Goal: Task Accomplishment & Management: Manage account settings

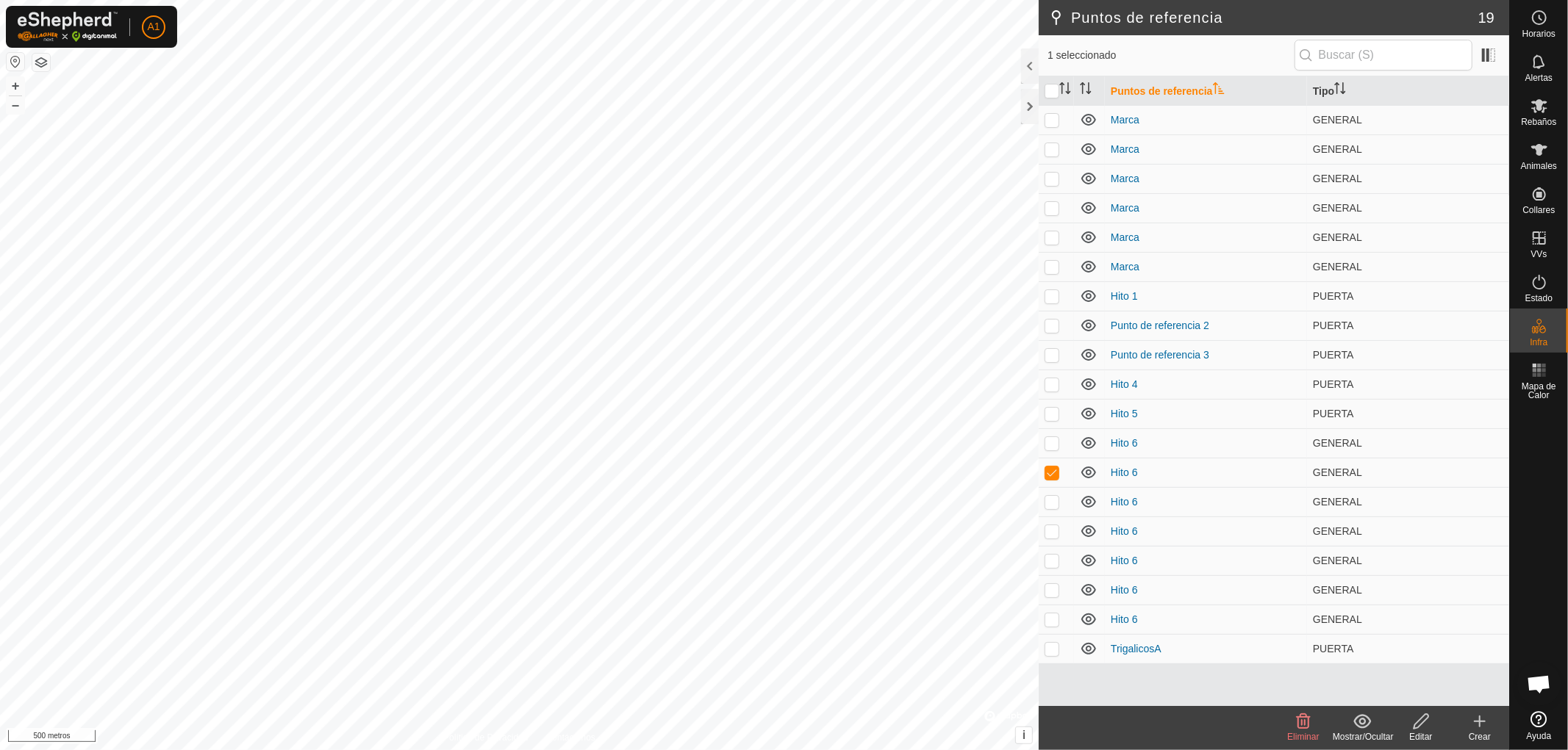
click at [1303, 736] on font "Eliminar" at bounding box center [1303, 737] width 32 height 10
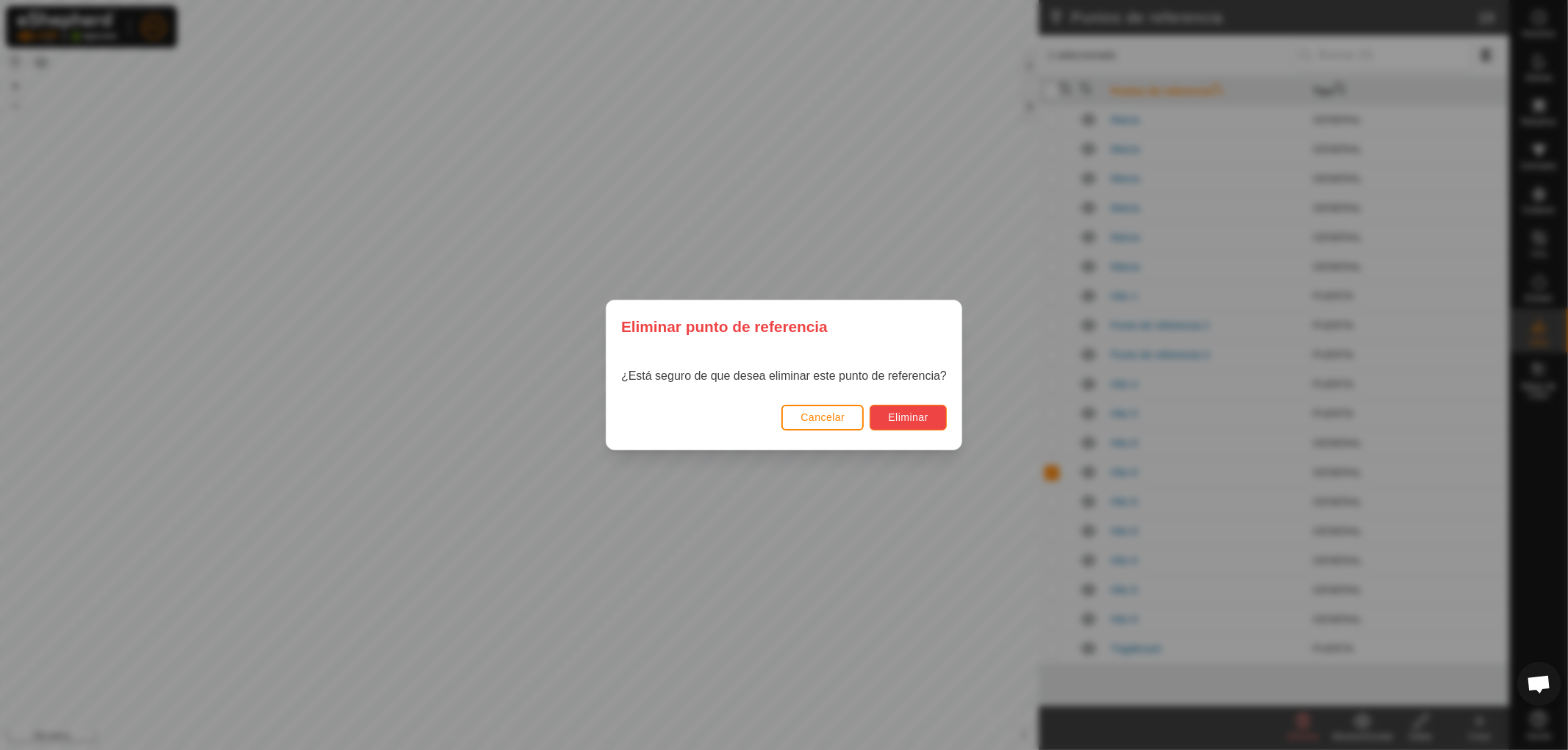
click at [905, 421] on font "Eliminar" at bounding box center [908, 417] width 41 height 12
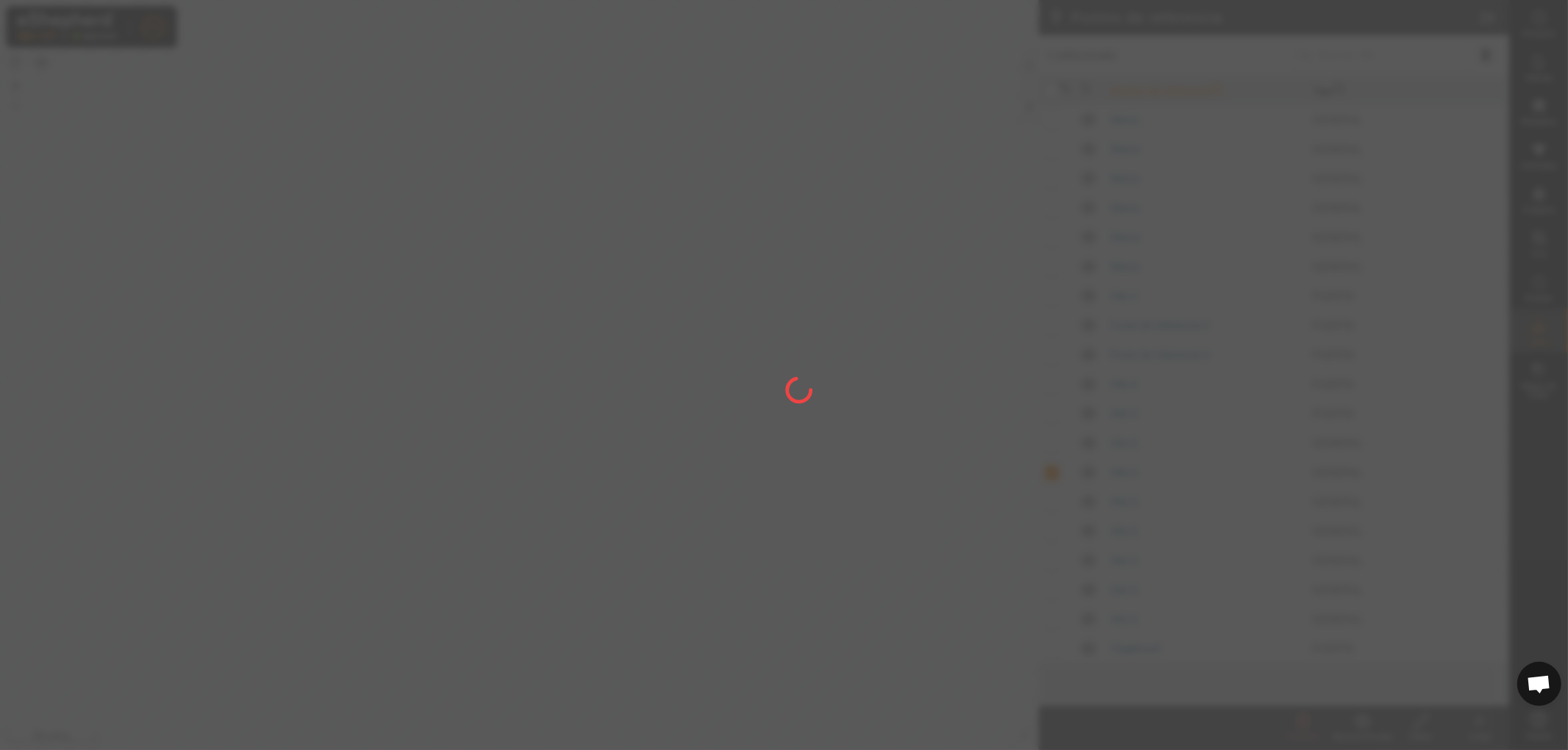
checkbox input "false"
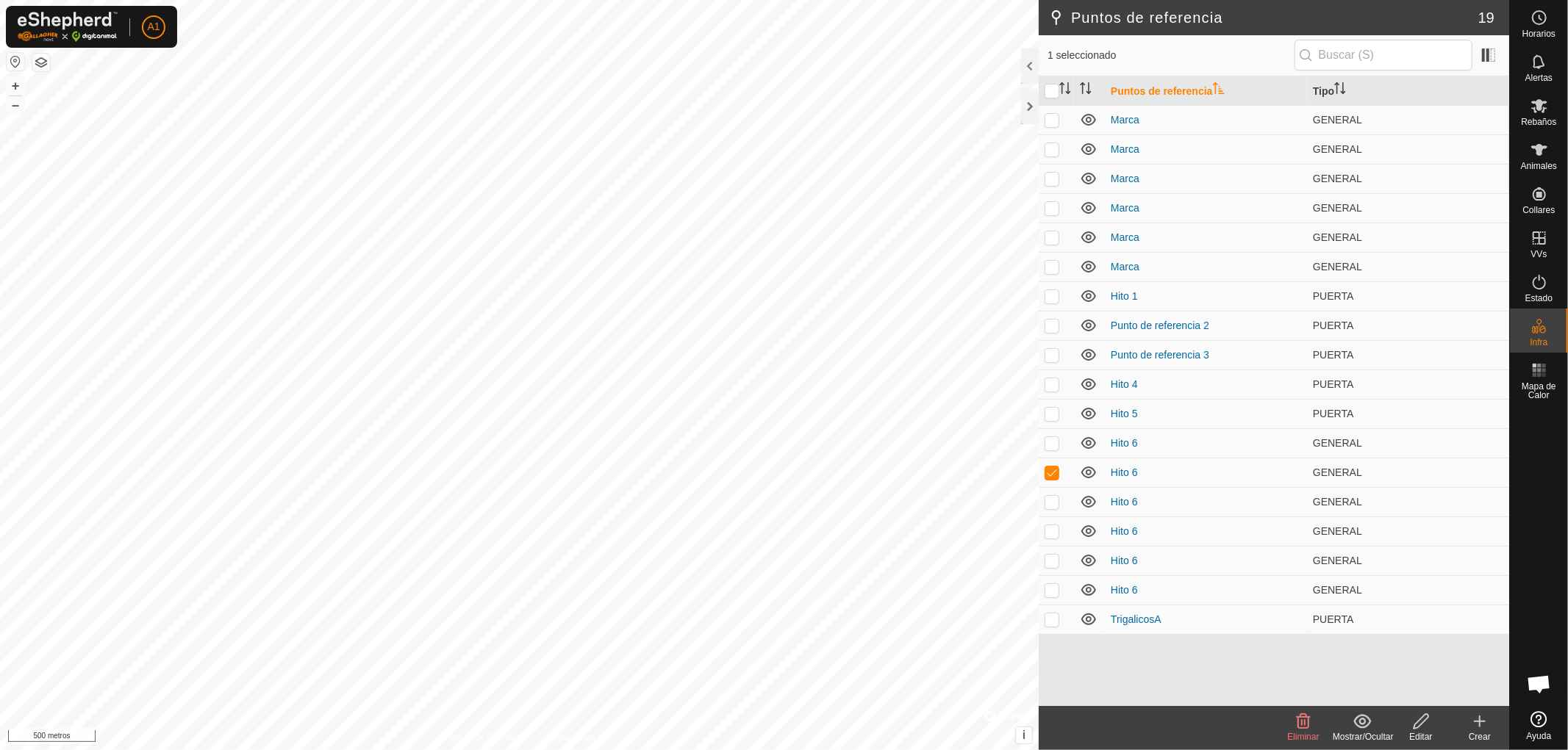
click at [1300, 734] on font "Eliminar" at bounding box center [1303, 737] width 32 height 10
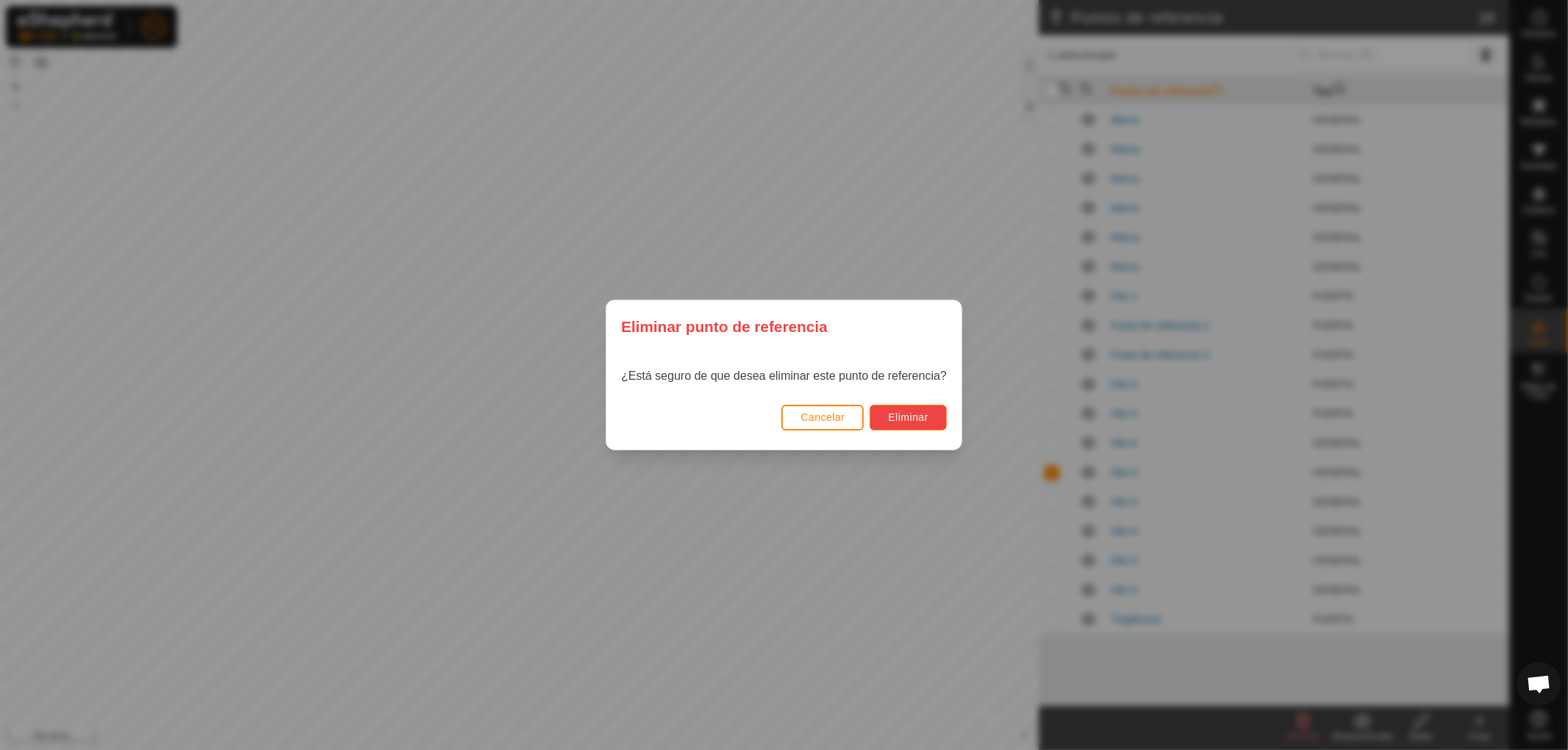
click at [914, 415] on font "Eliminar" at bounding box center [908, 417] width 41 height 12
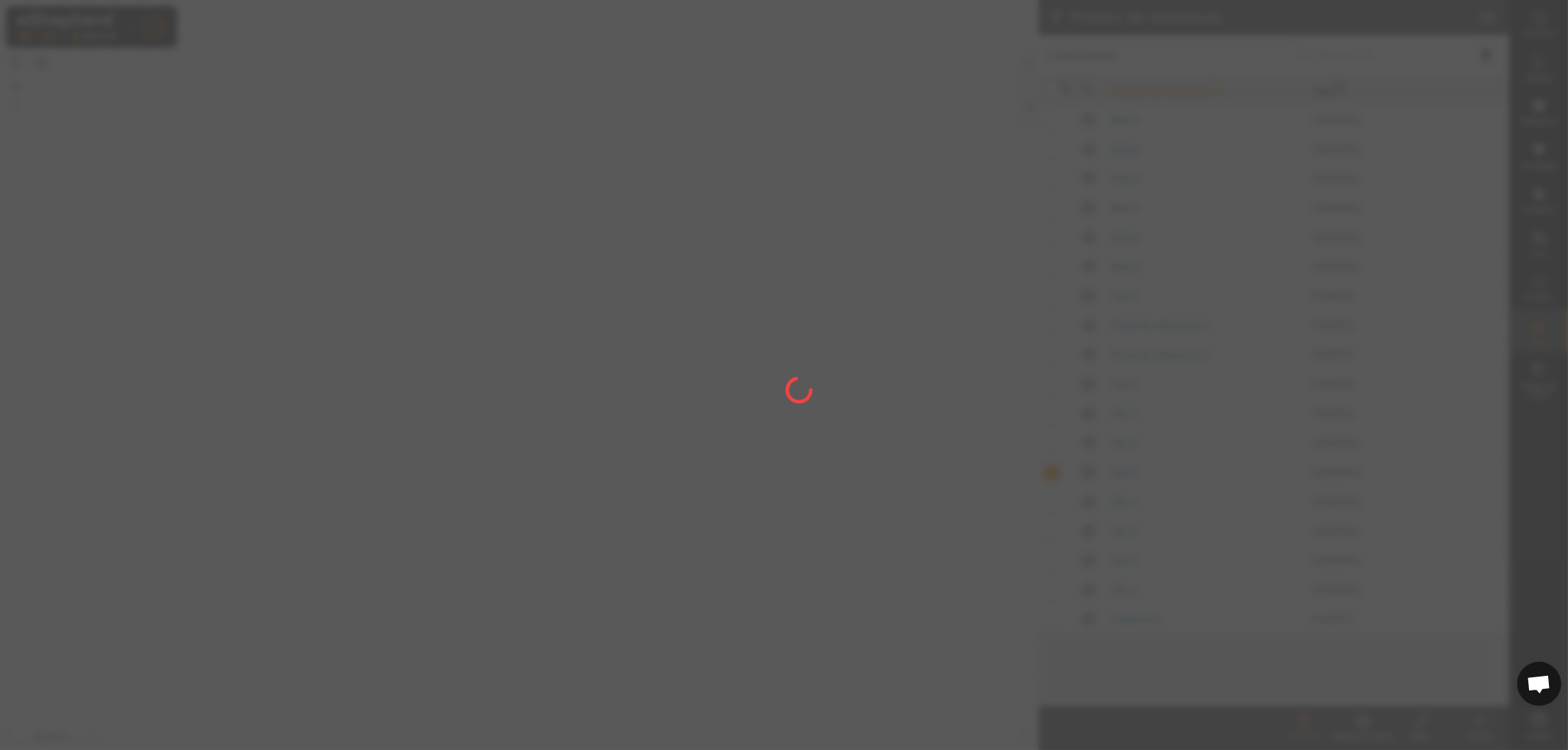
checkbox input "false"
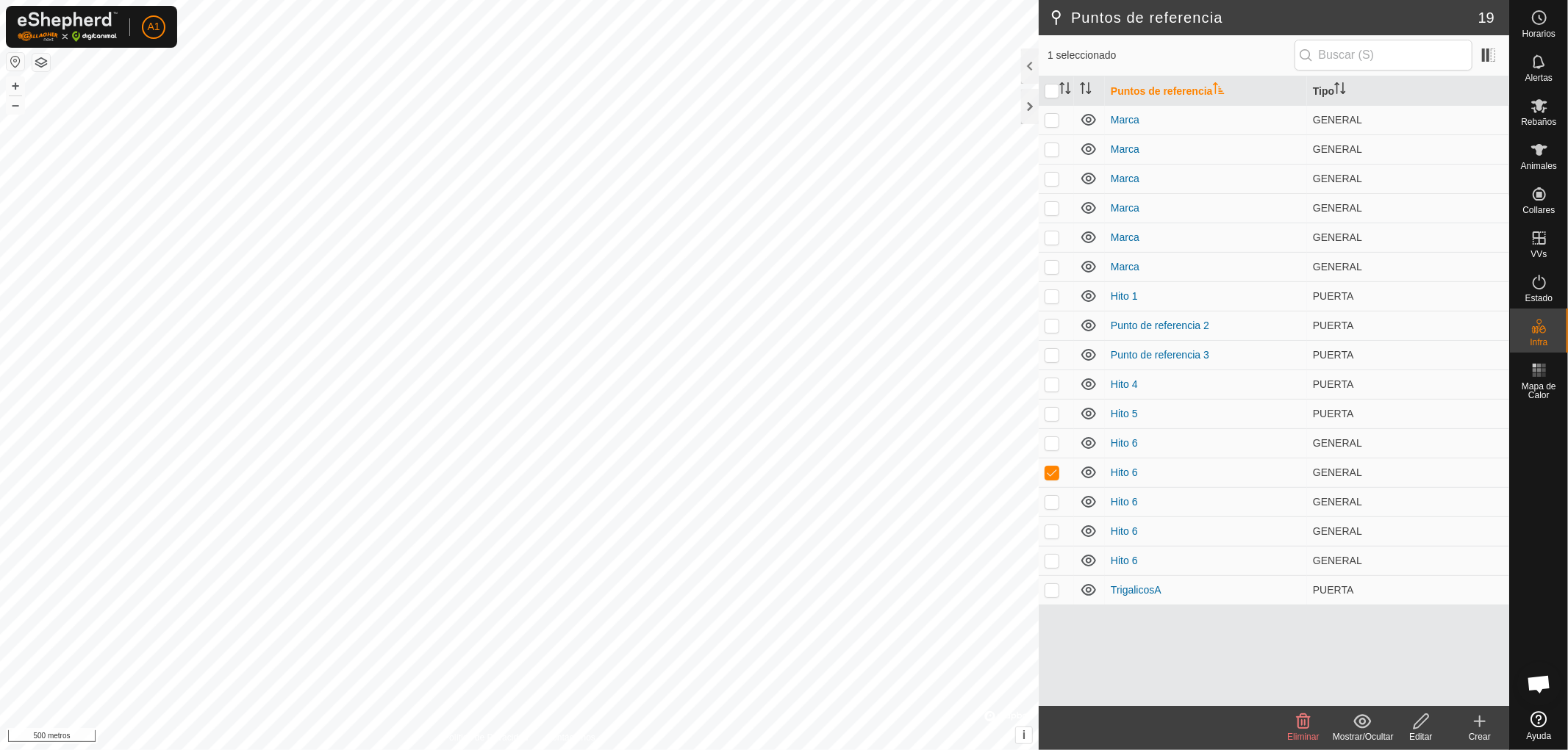
click at [1299, 732] on font "Eliminar" at bounding box center [1303, 737] width 32 height 10
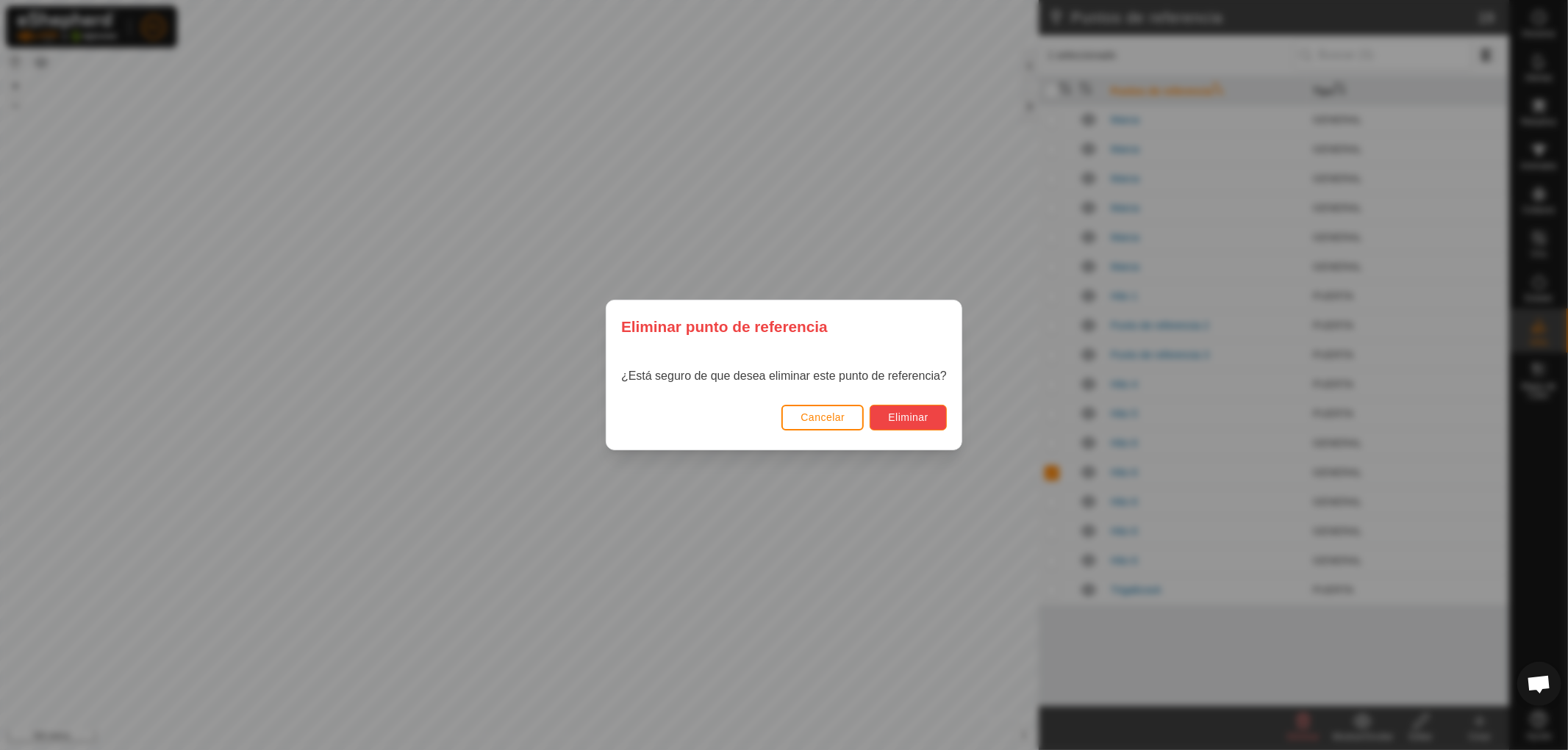
click at [920, 419] on font "Eliminar" at bounding box center [908, 417] width 41 height 12
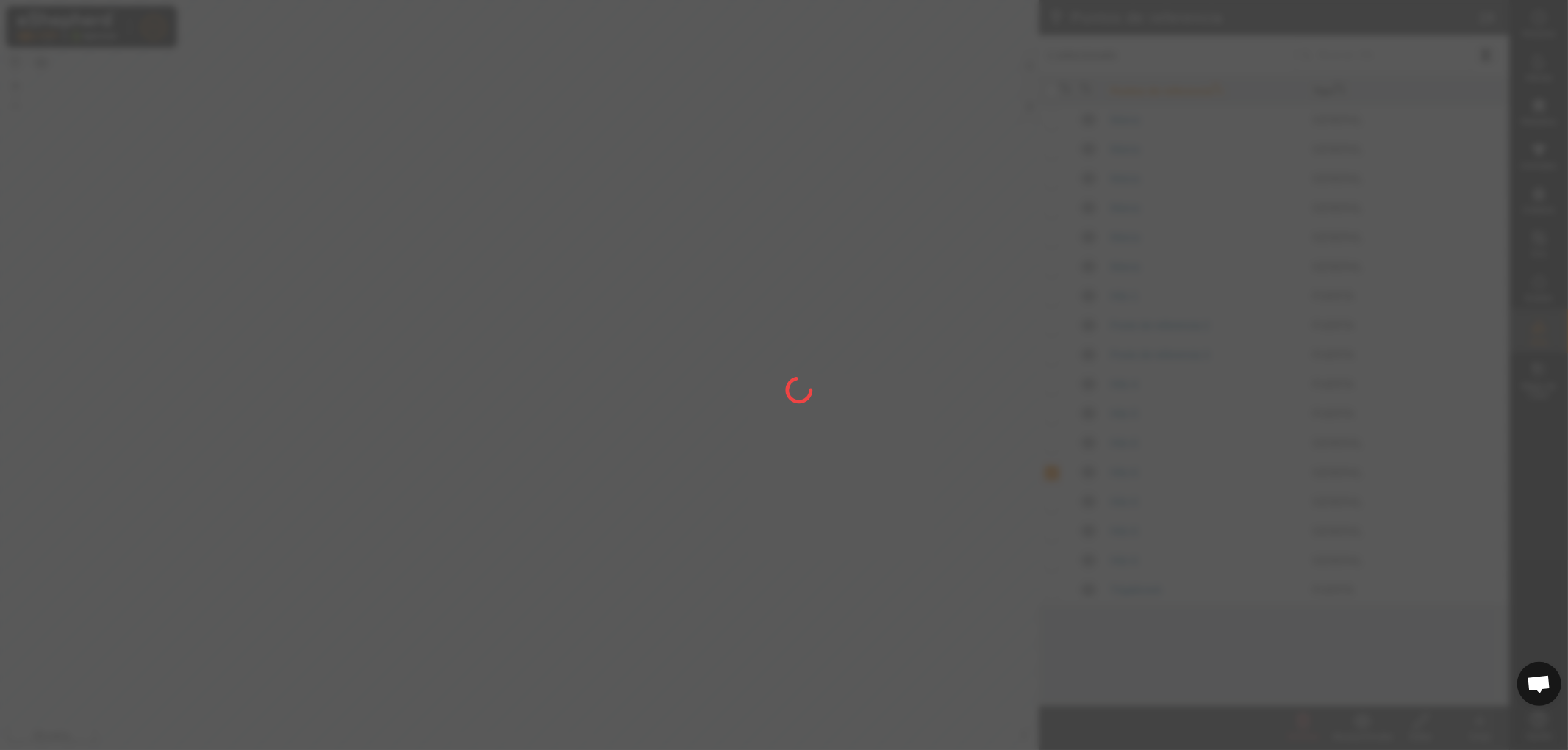
checkbox input "false"
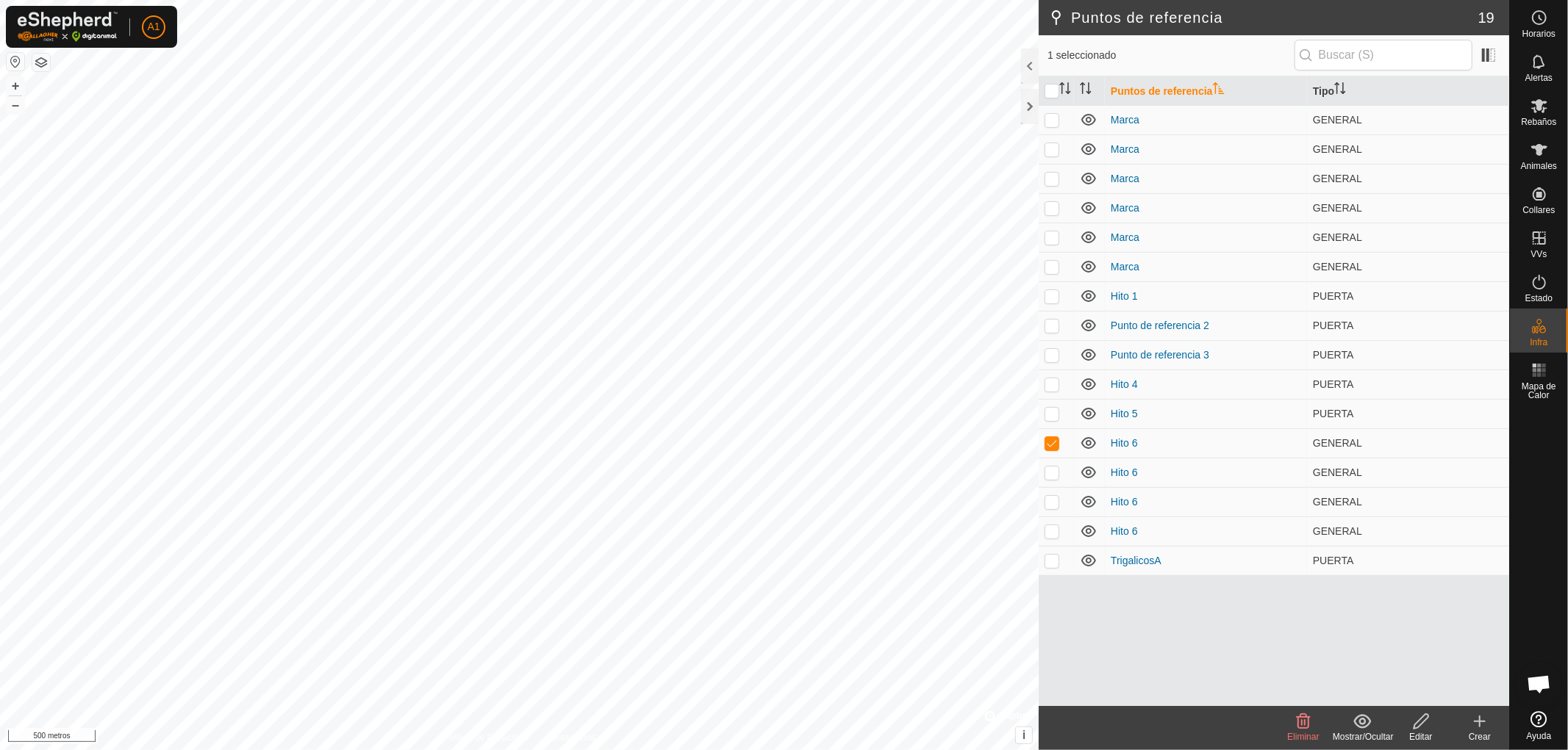
click at [1304, 731] on div "Eliminar" at bounding box center [1304, 737] width 59 height 13
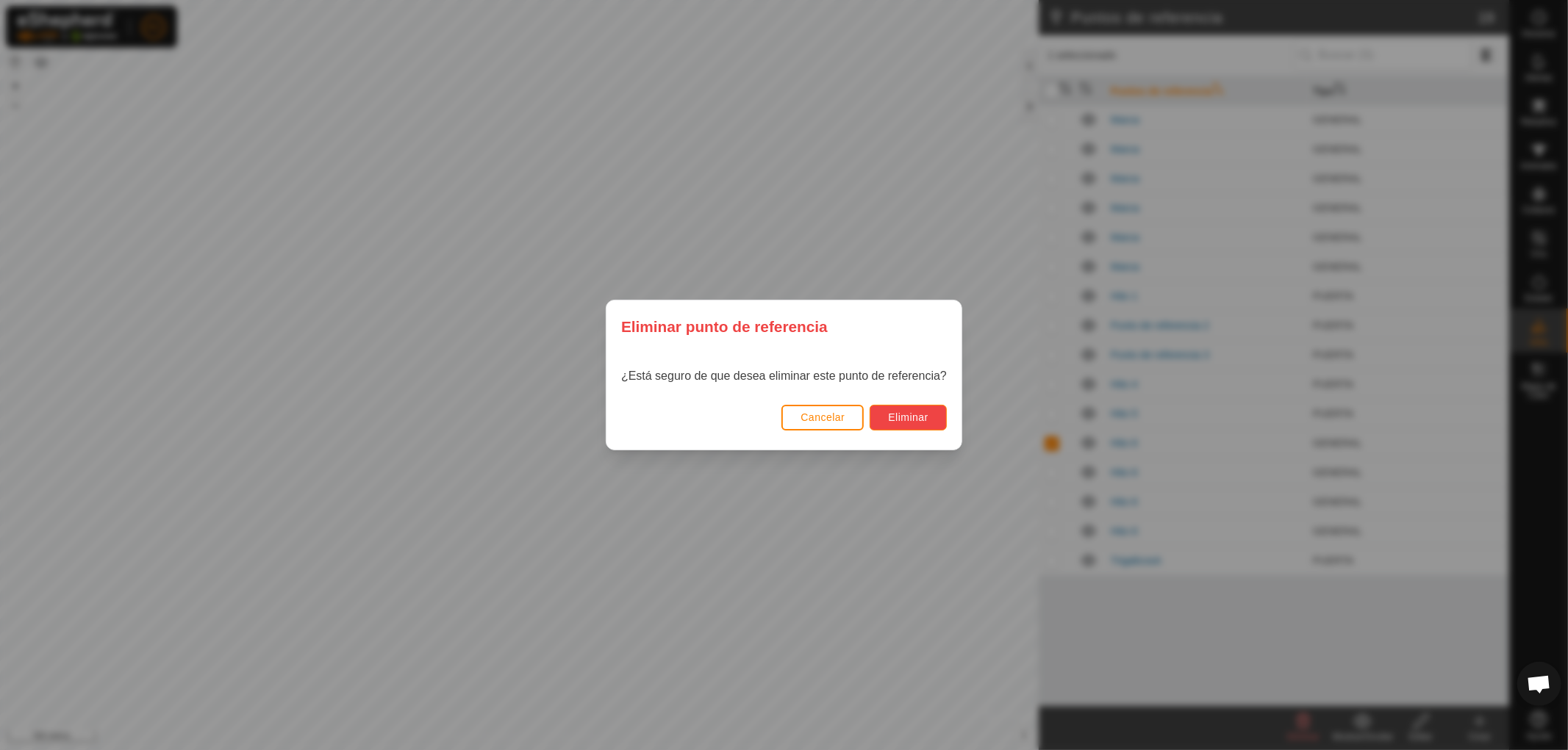
click at [901, 420] on font "Eliminar" at bounding box center [908, 417] width 41 height 12
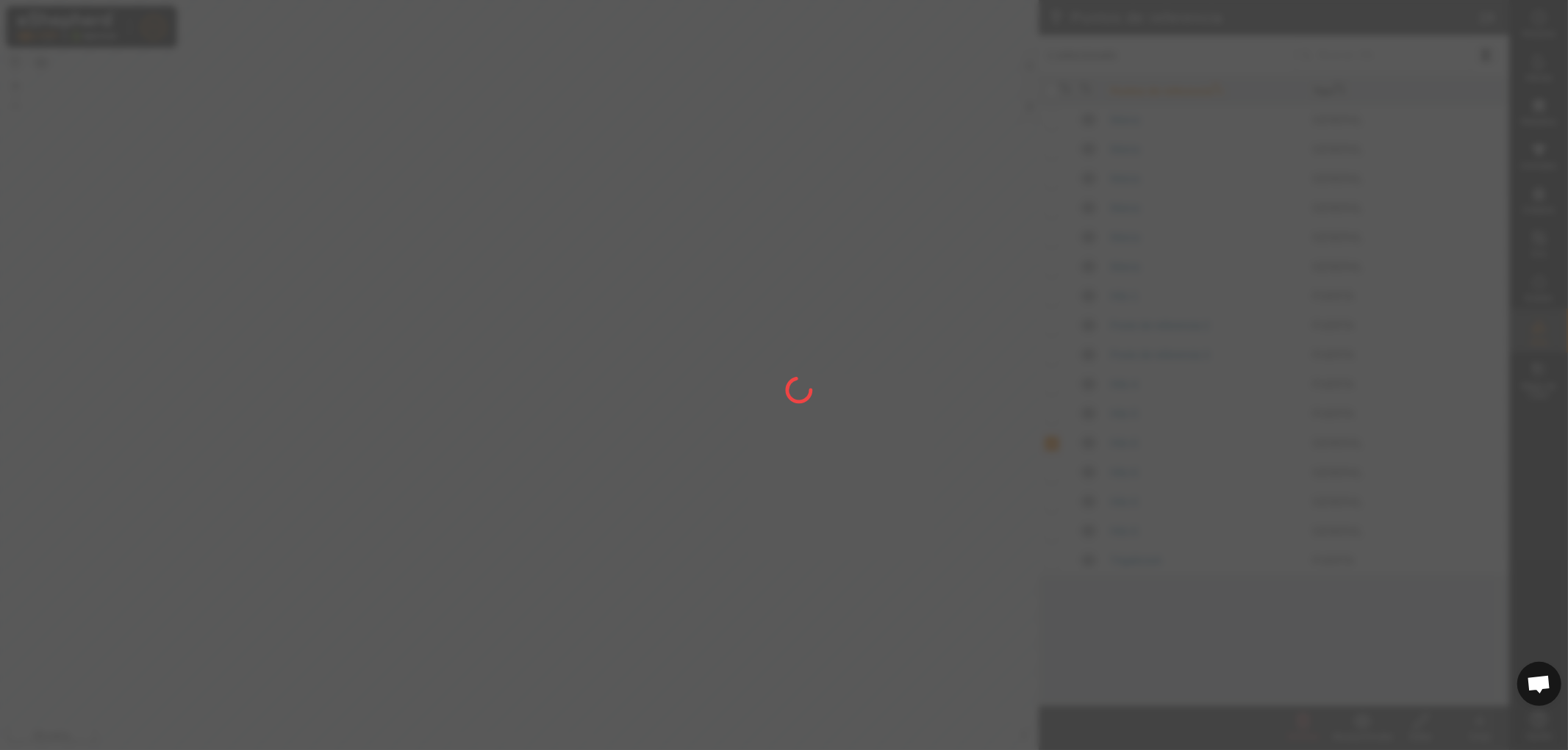
checkbox input "false"
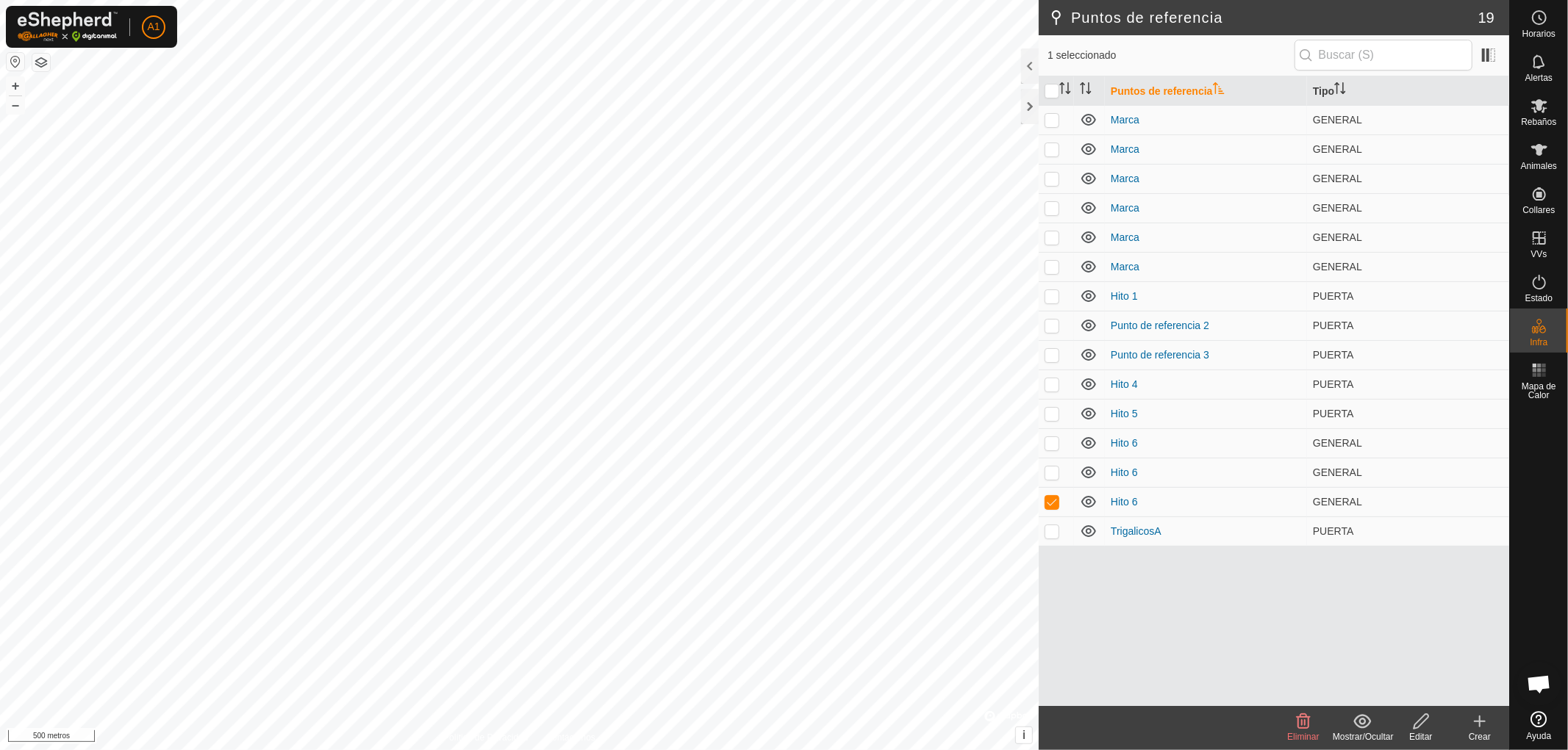
click at [1300, 734] on font "Eliminar" at bounding box center [1303, 737] width 32 height 10
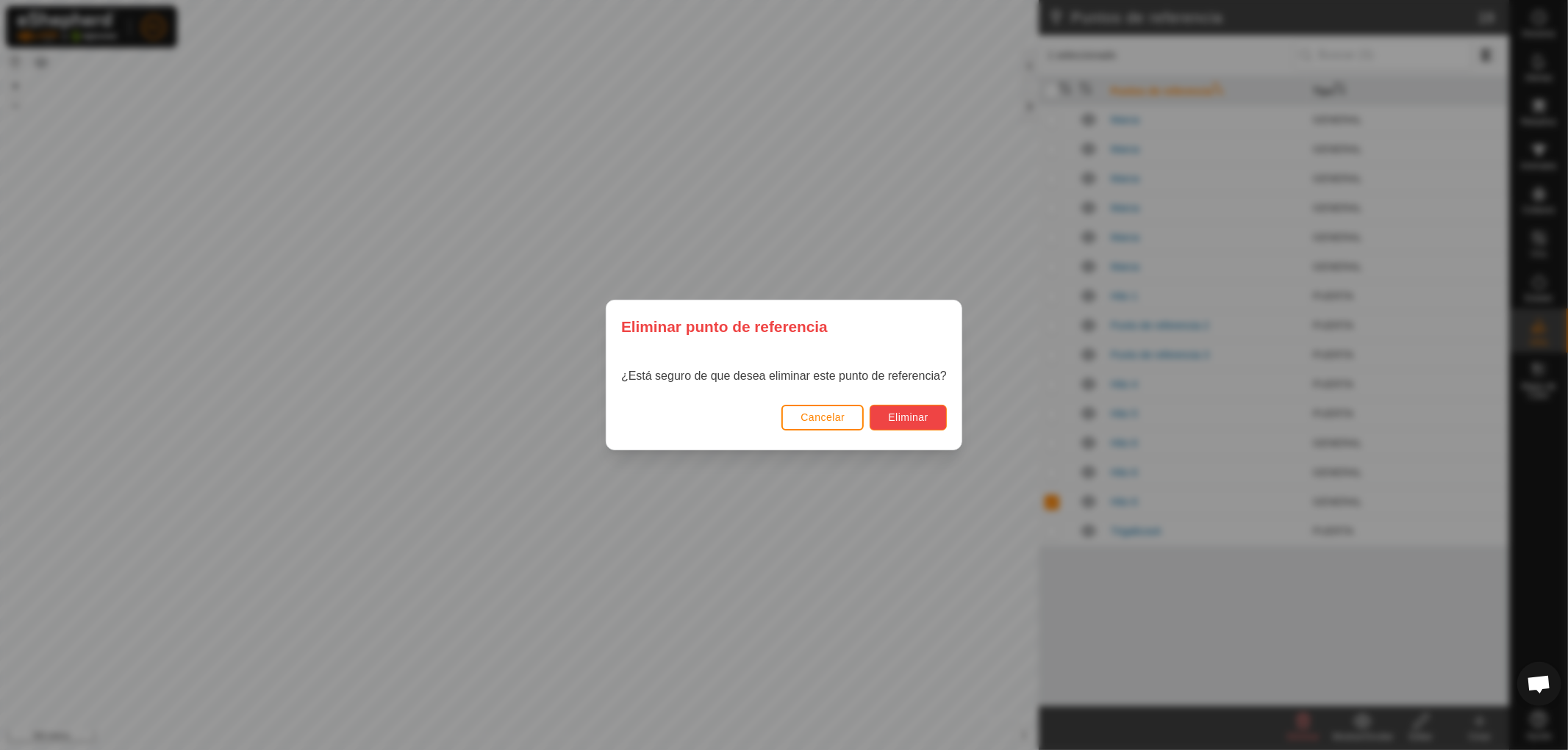
click at [913, 417] on font "Eliminar" at bounding box center [908, 417] width 41 height 12
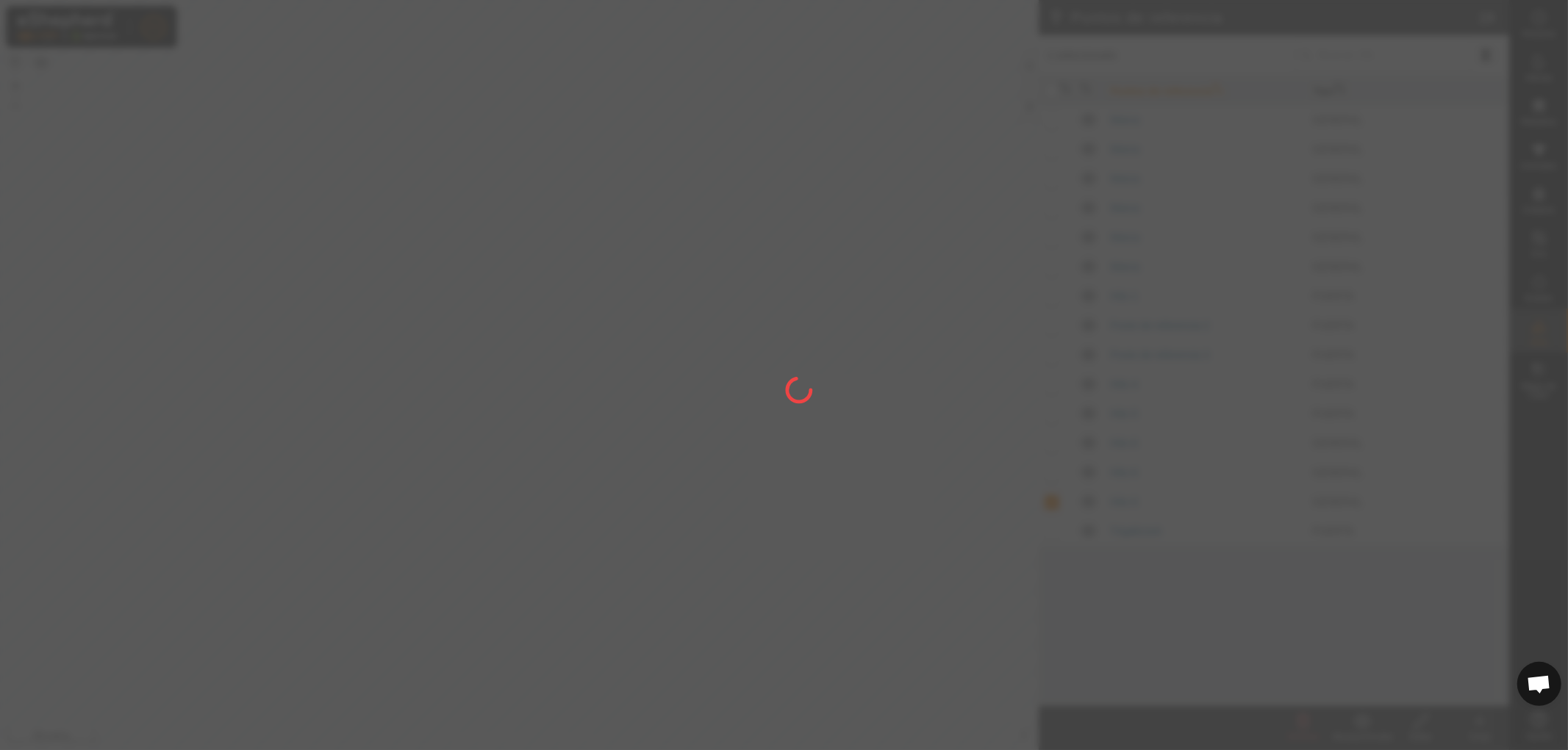
checkbox input "false"
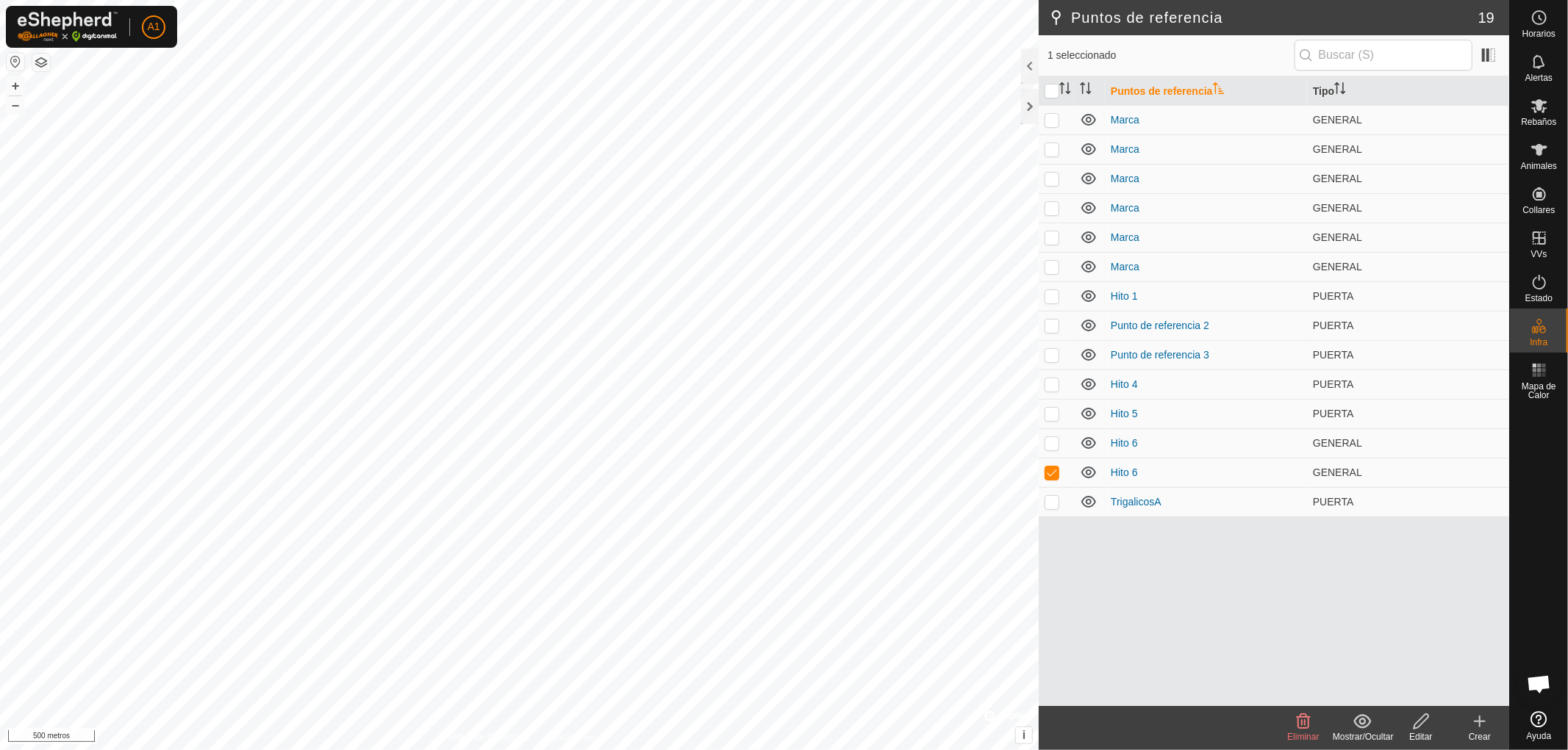
click at [1302, 729] on icon at bounding box center [1303, 722] width 18 height 18
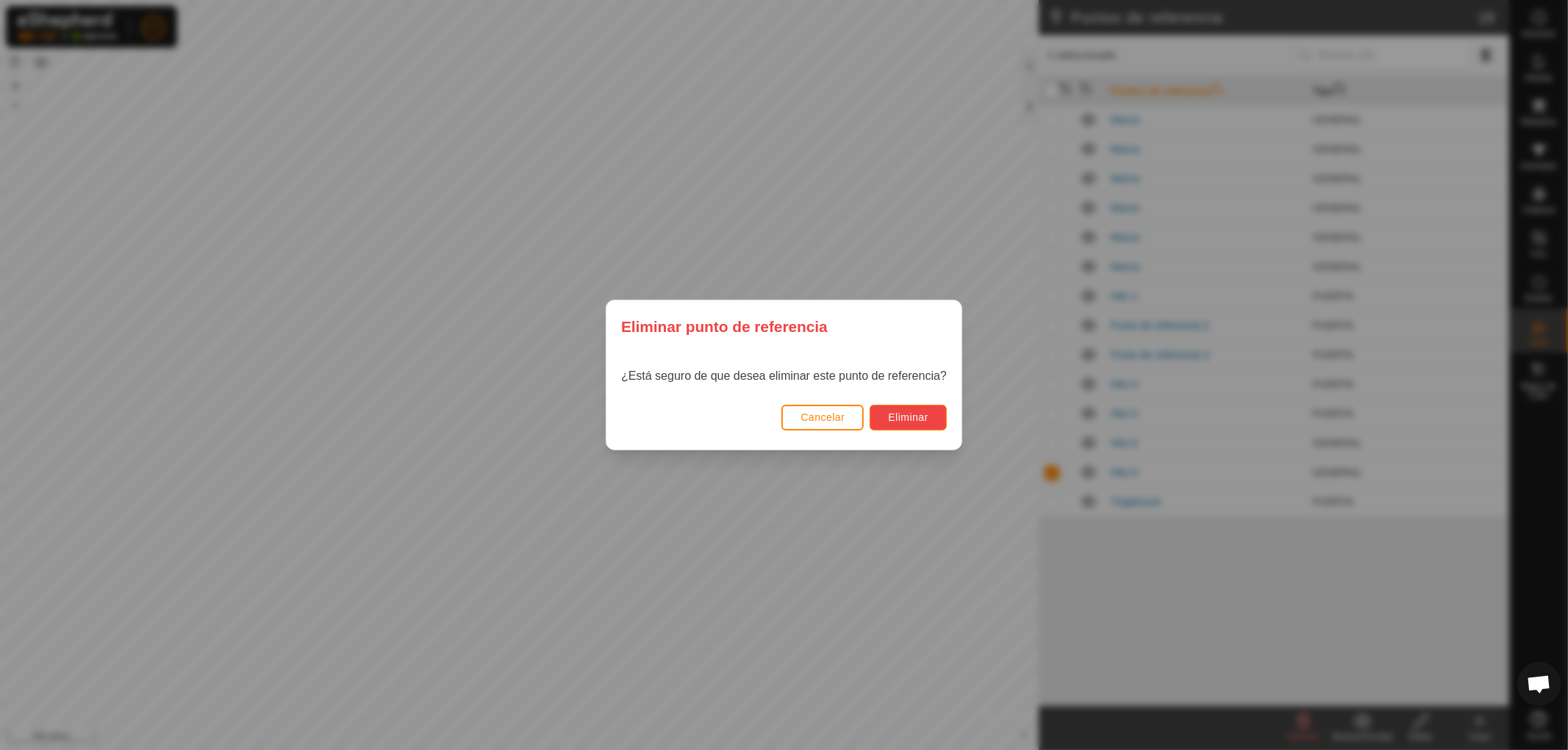
click at [912, 417] on font "Eliminar" at bounding box center [908, 417] width 41 height 12
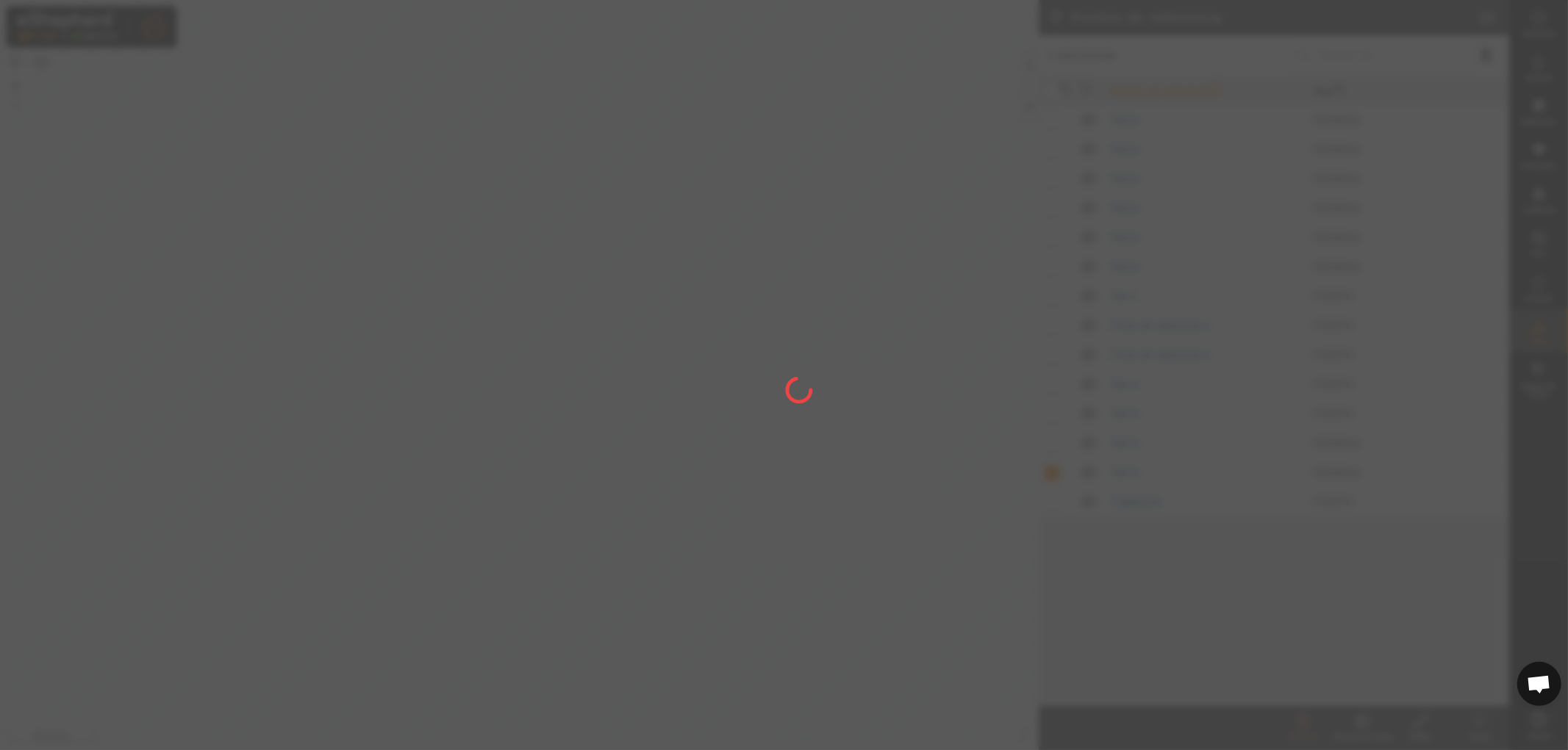
checkbox input "false"
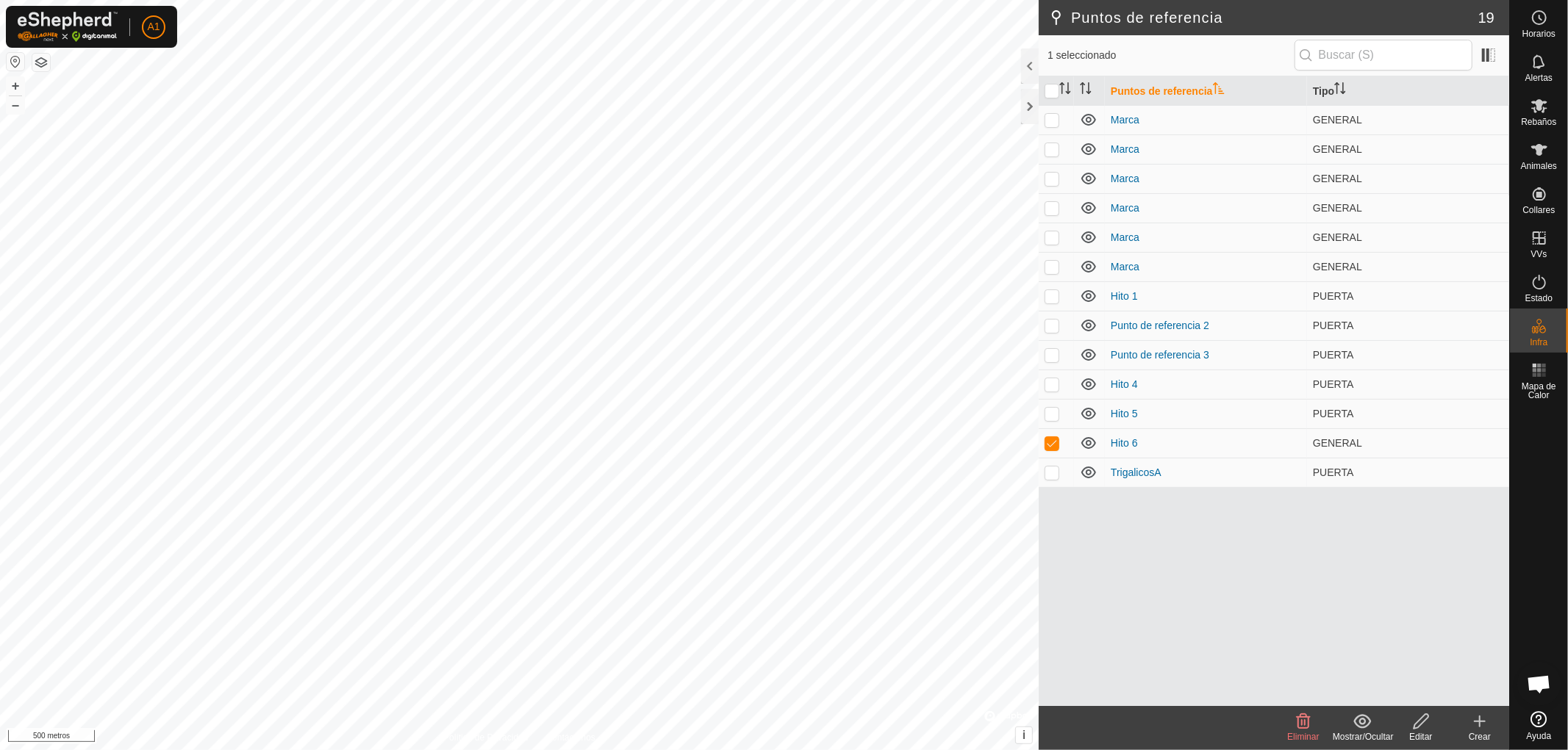
click at [1307, 735] on font "Eliminar" at bounding box center [1303, 737] width 32 height 10
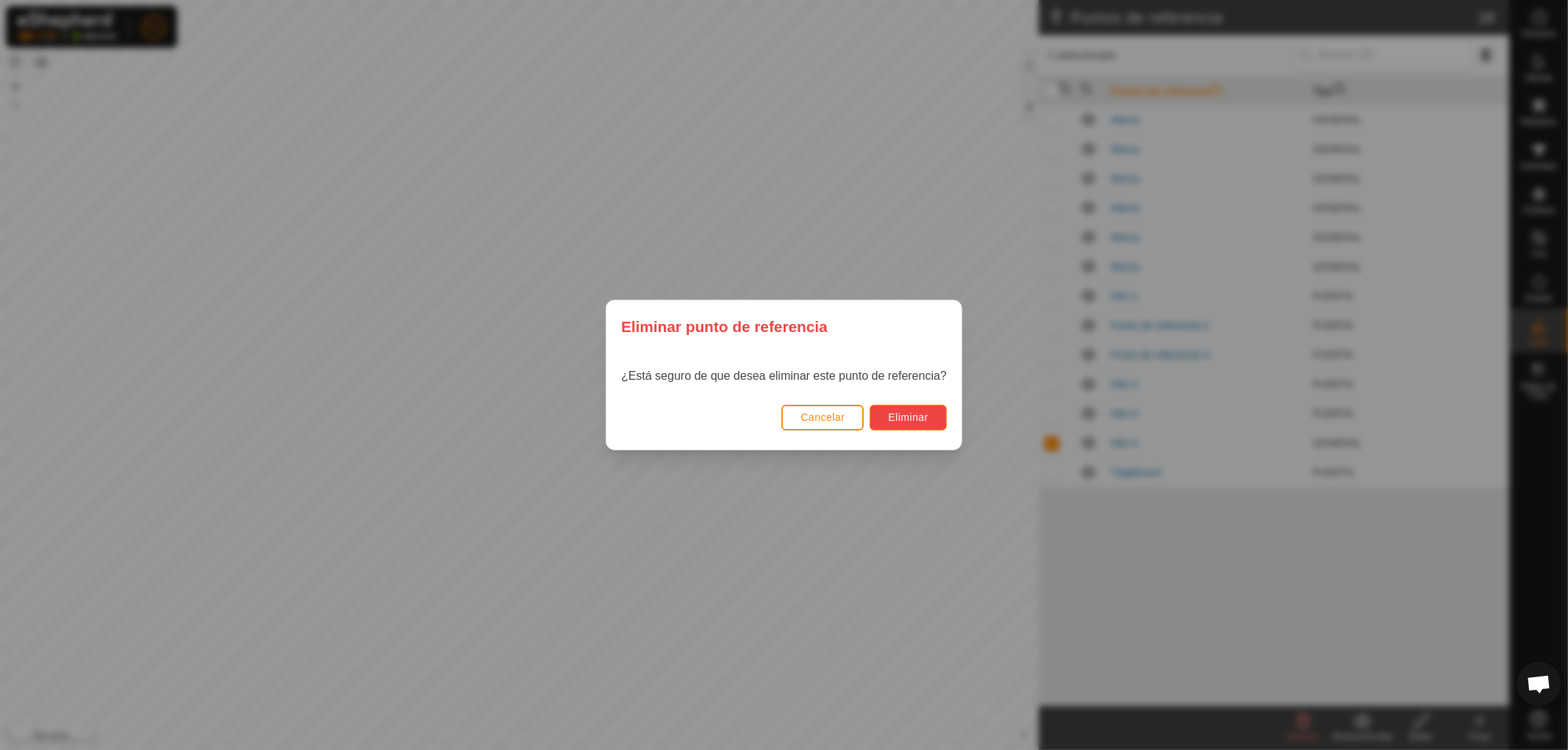
click at [906, 410] on button "Eliminar" at bounding box center [909, 417] width 77 height 26
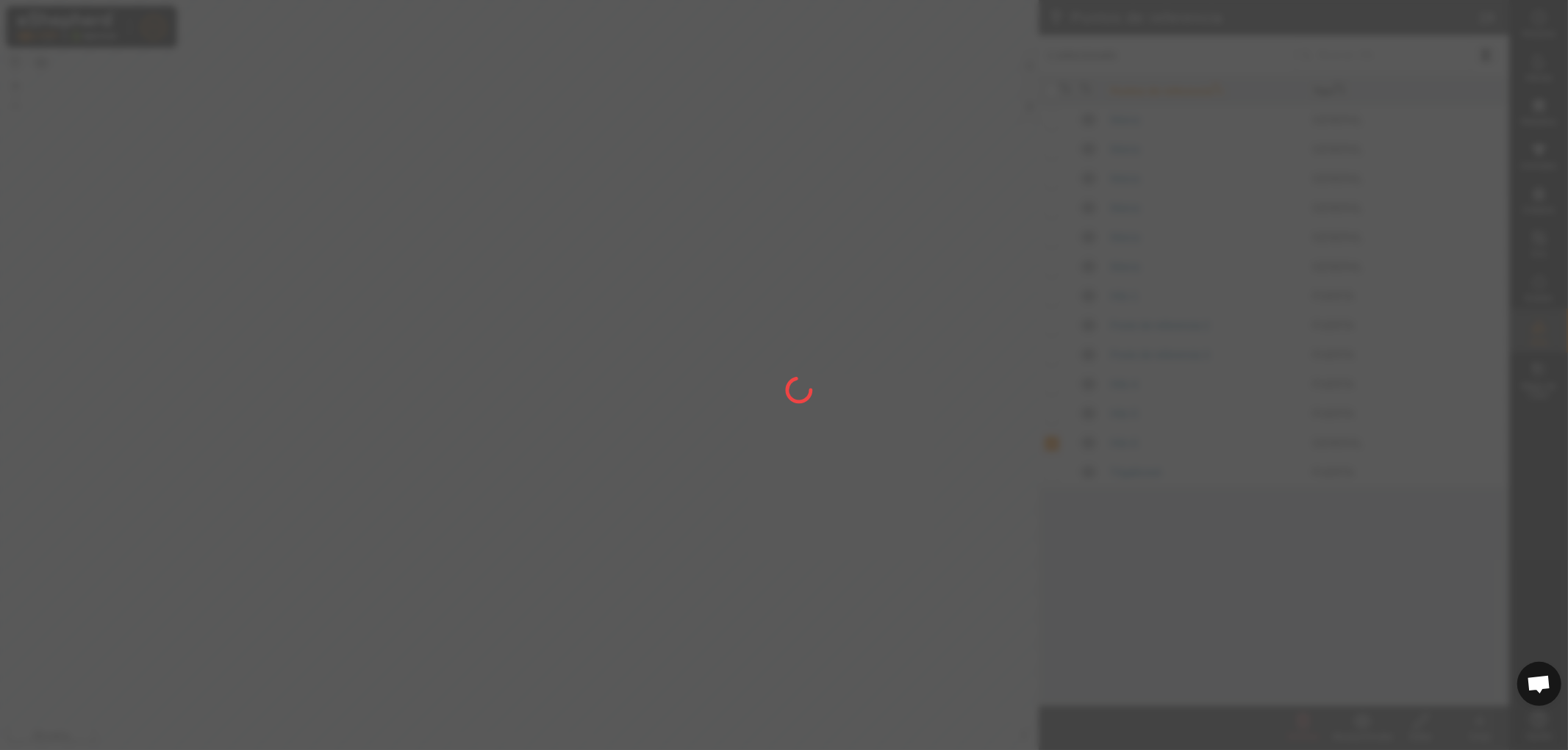
checkbox input "false"
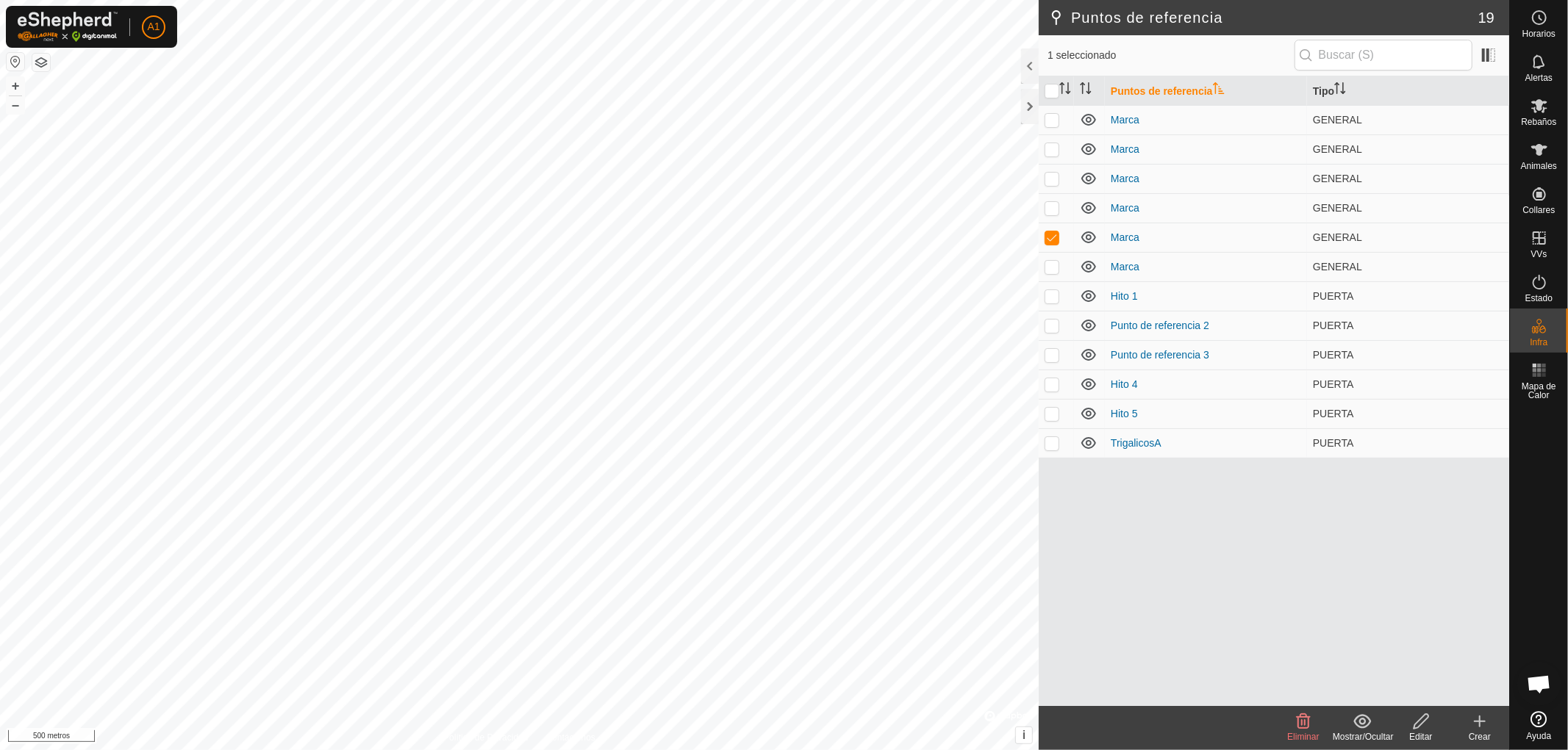
click at [1302, 729] on icon at bounding box center [1303, 722] width 18 height 18
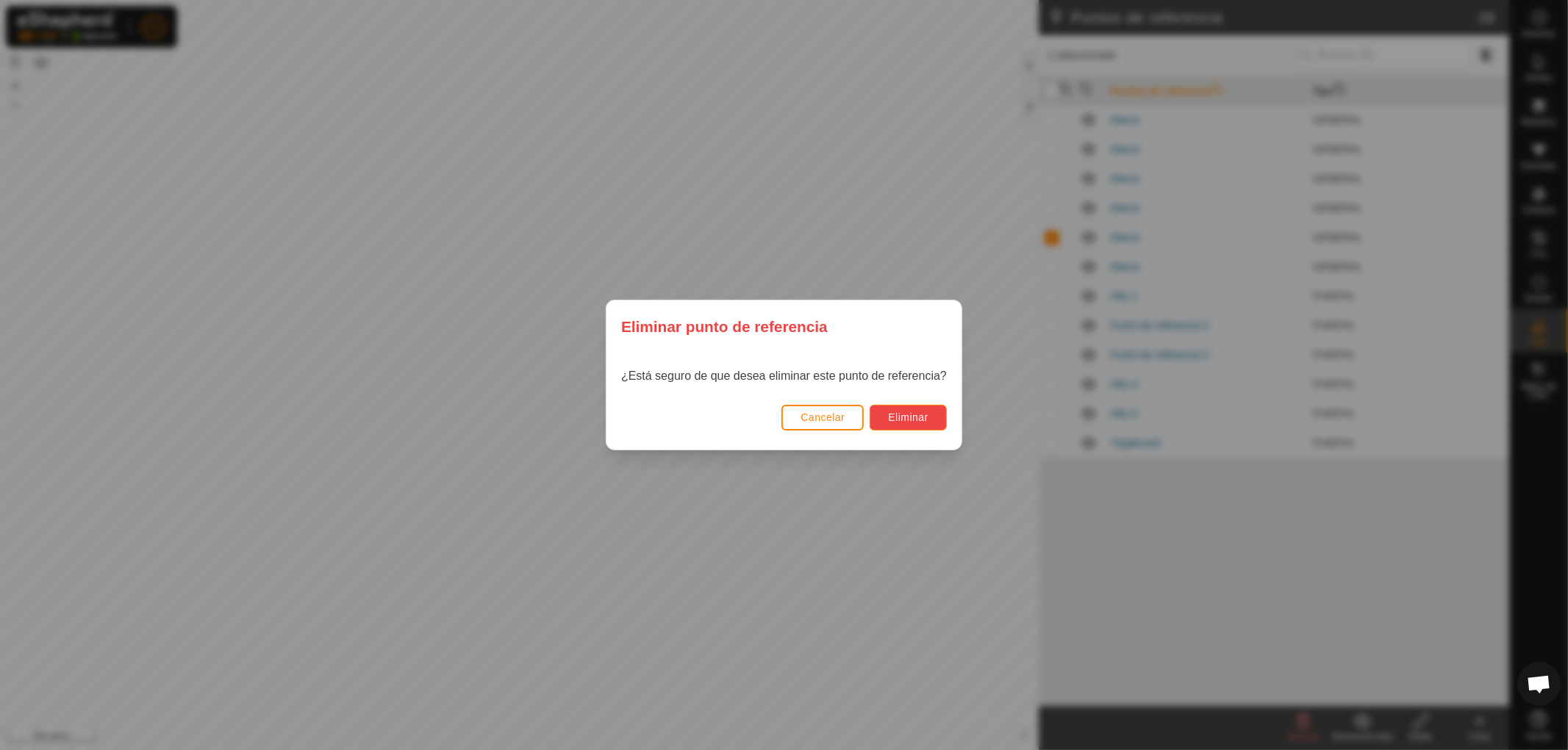
click at [909, 413] on font "Eliminar" at bounding box center [908, 417] width 41 height 12
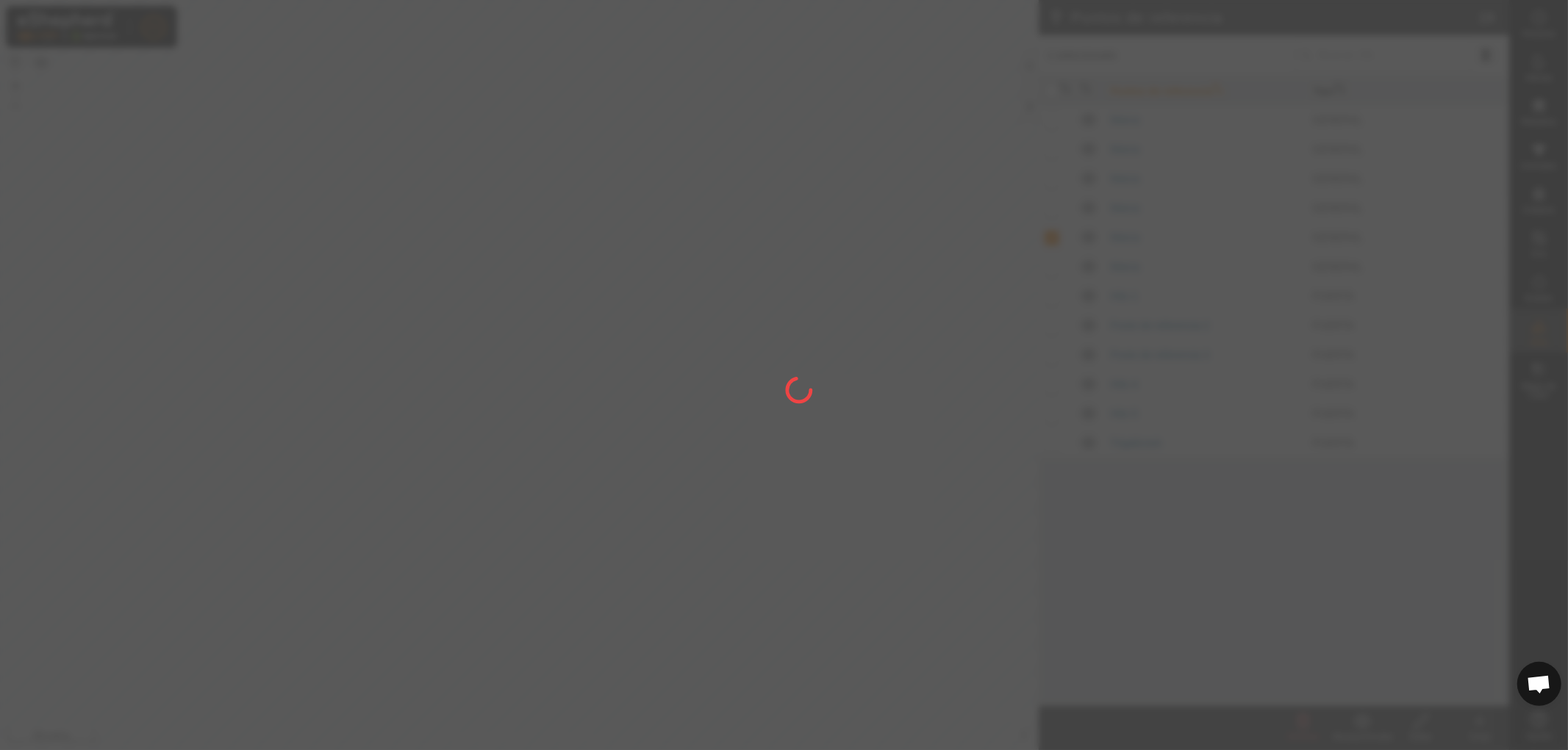
checkbox input "false"
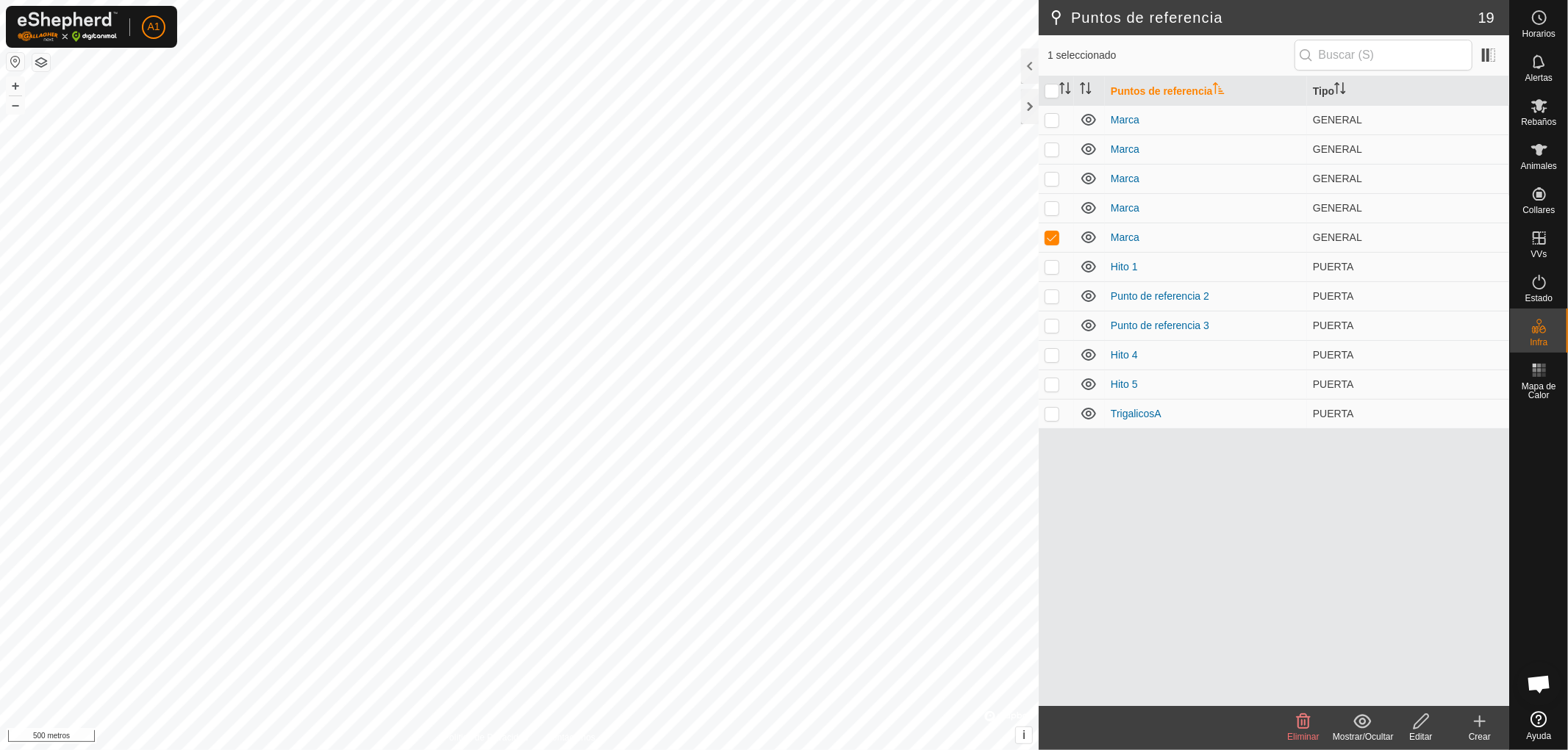
click at [1297, 735] on font "Eliminar" at bounding box center [1303, 737] width 32 height 10
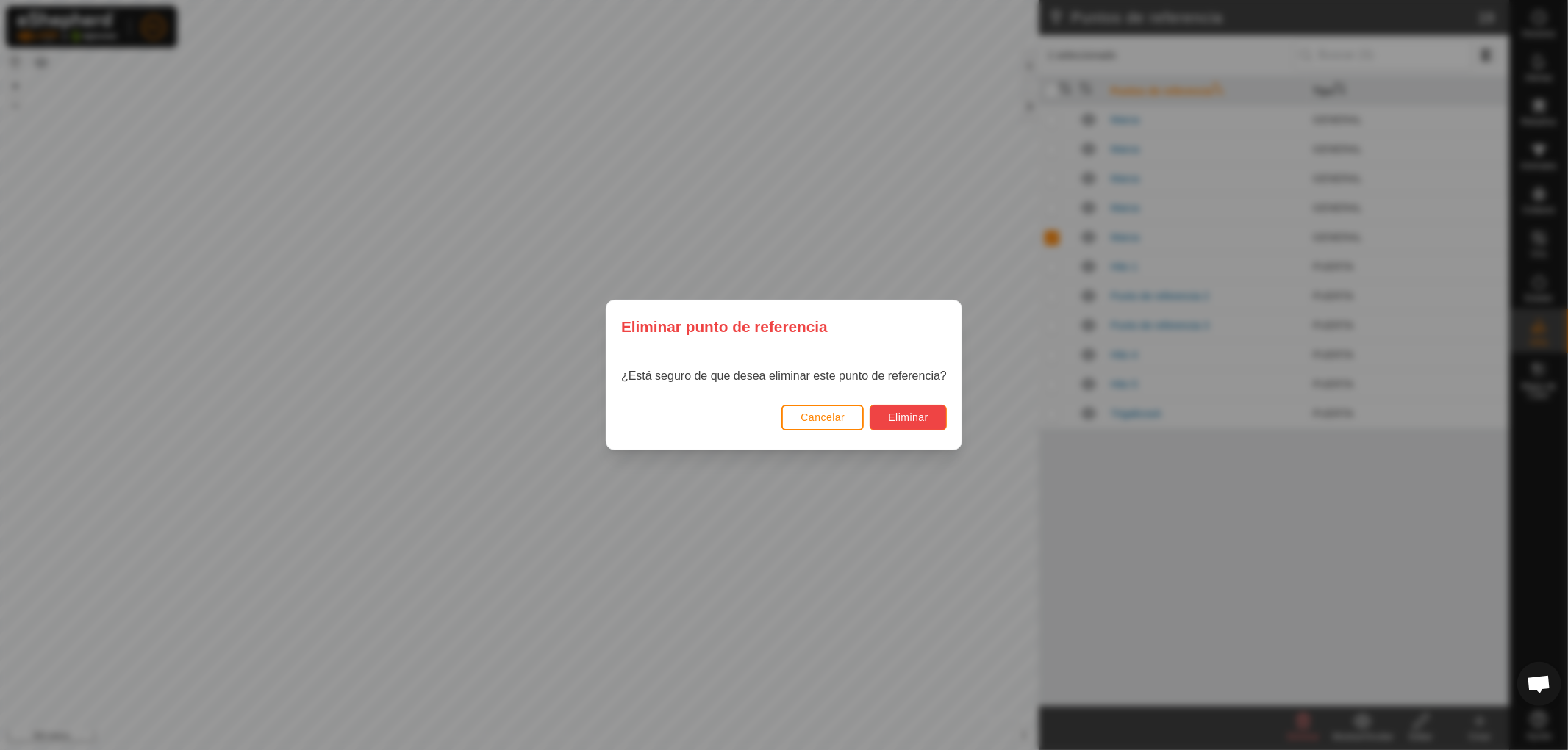
click at [917, 417] on font "Eliminar" at bounding box center [908, 417] width 41 height 12
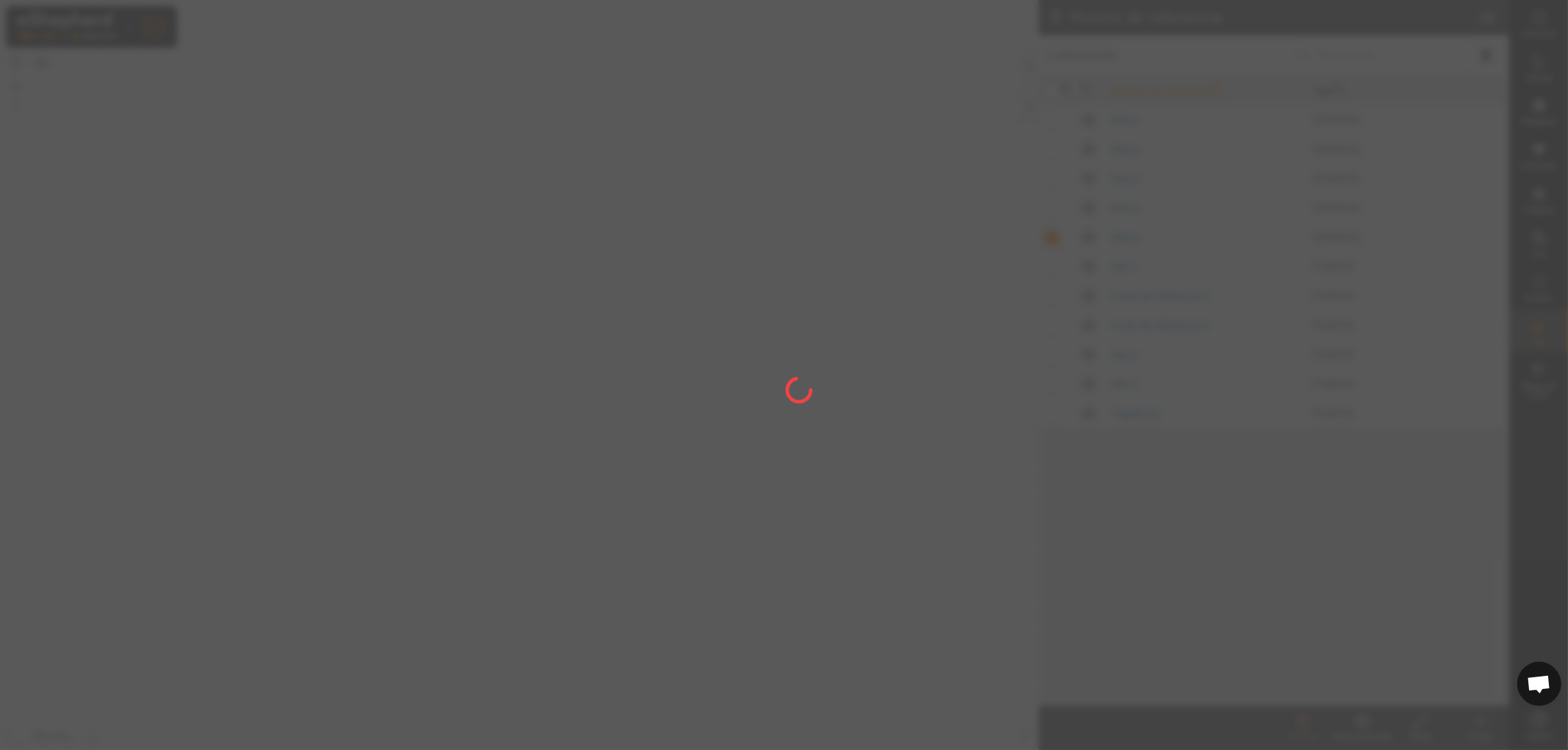
checkbox input "false"
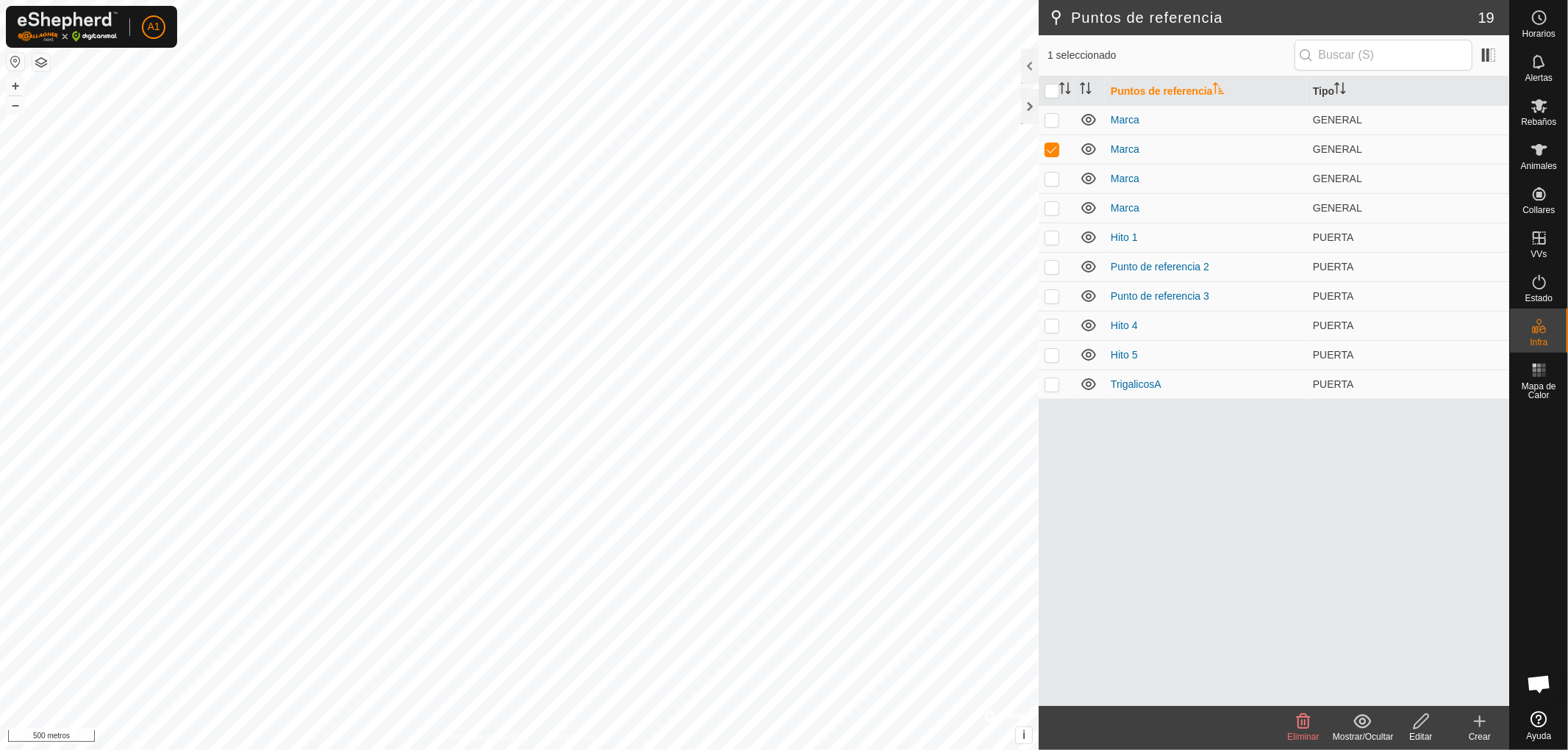
click at [1302, 735] on font "Eliminar" at bounding box center [1303, 737] width 32 height 10
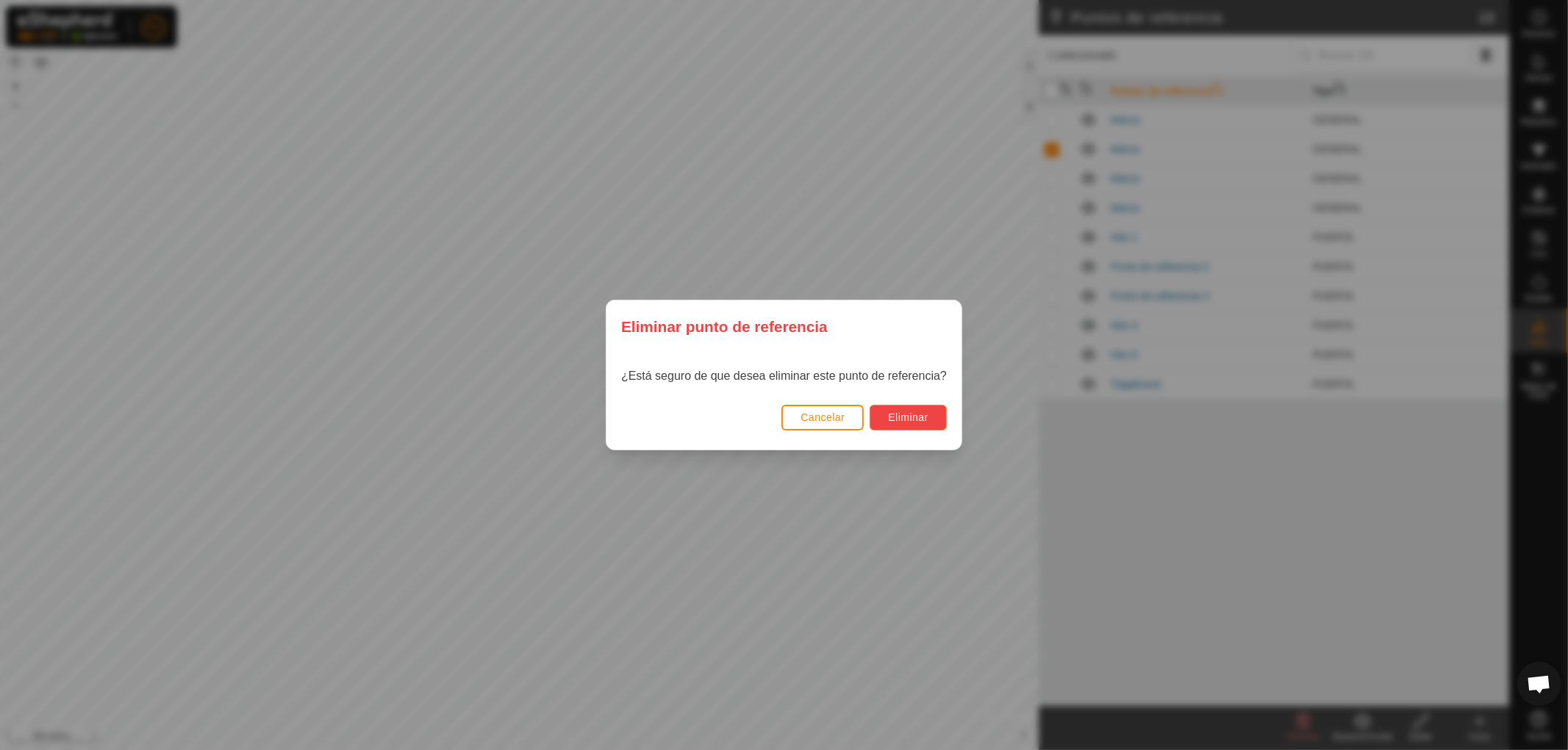
click at [899, 419] on font "Eliminar" at bounding box center [908, 417] width 41 height 12
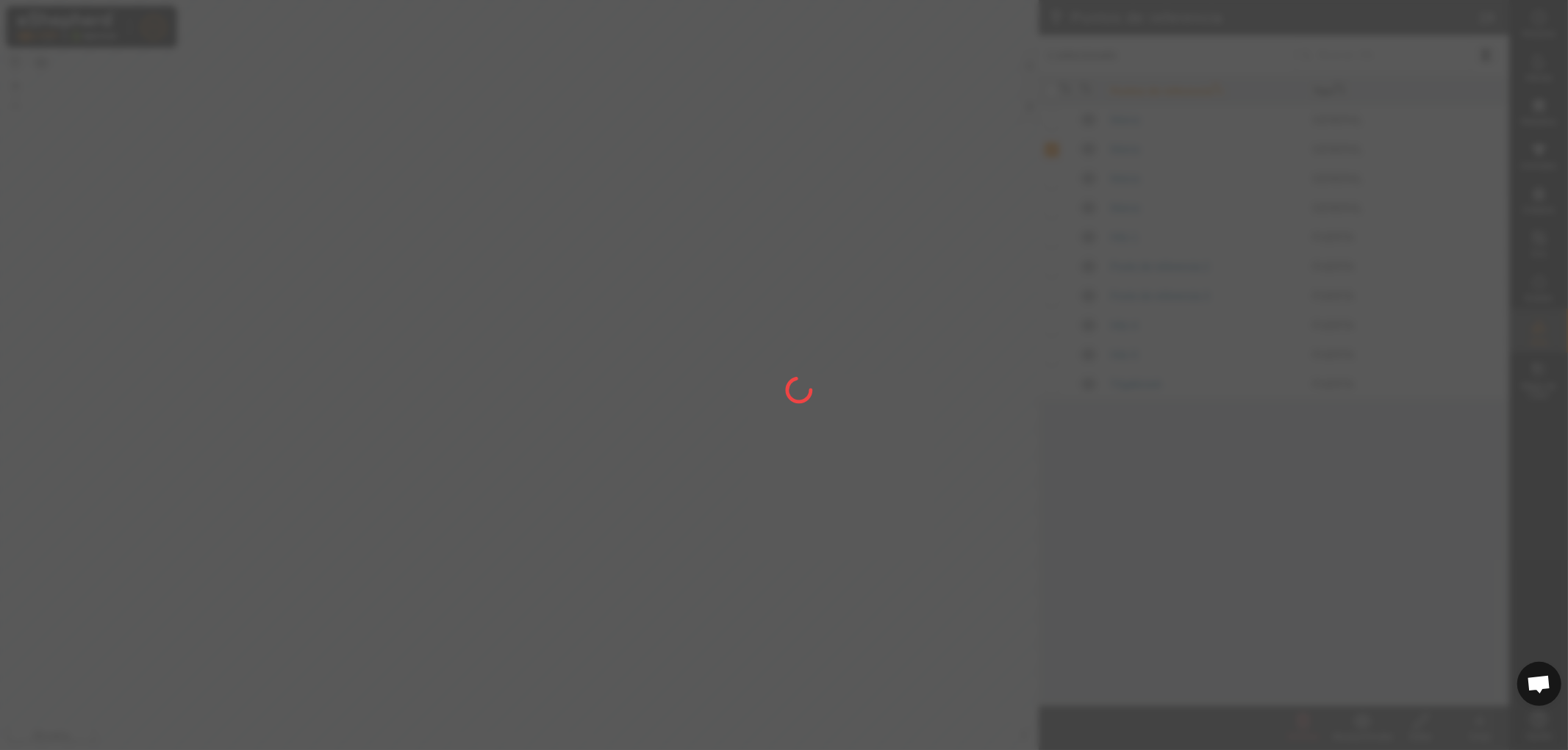
checkbox input "false"
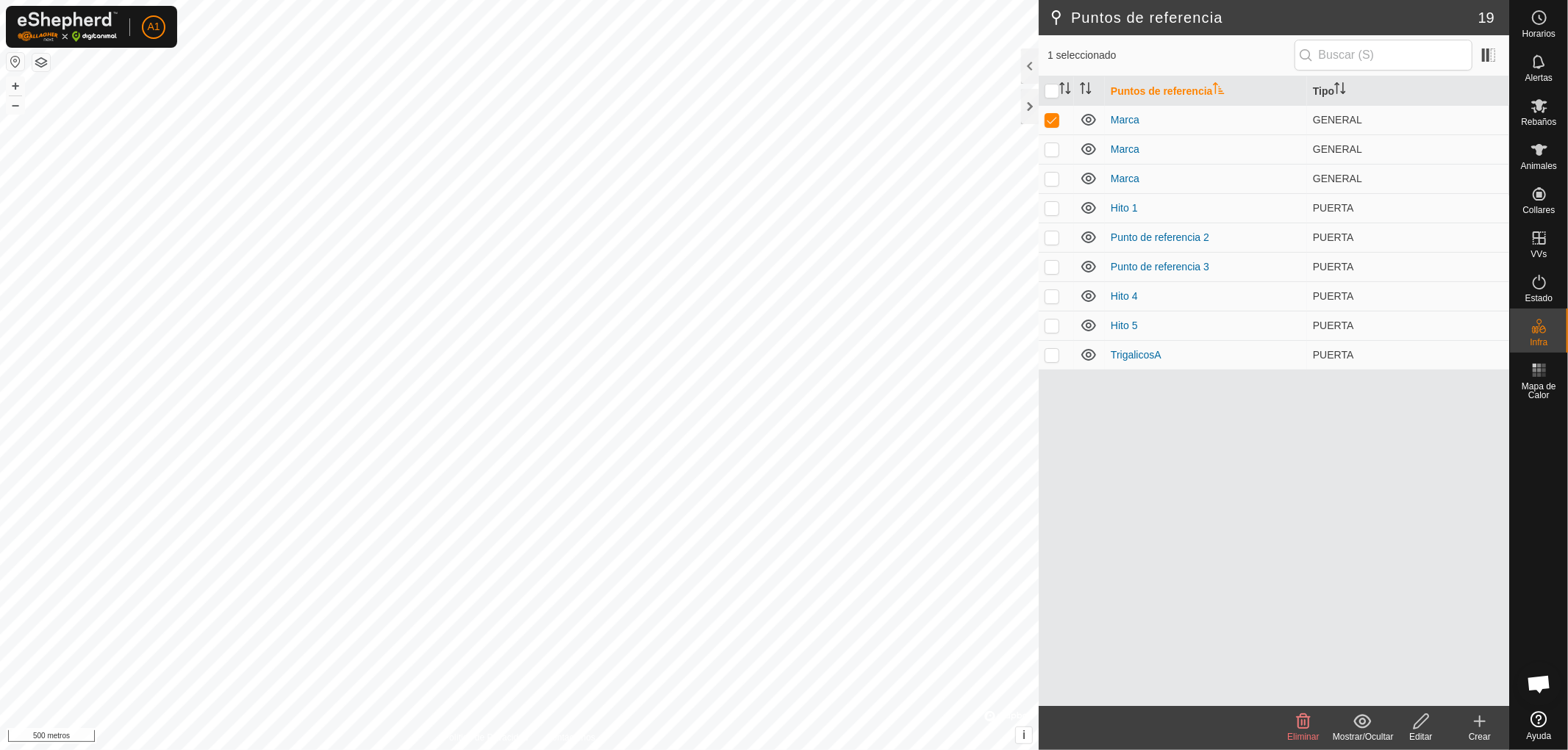
click at [1298, 740] on font "Eliminar" at bounding box center [1303, 737] width 32 height 10
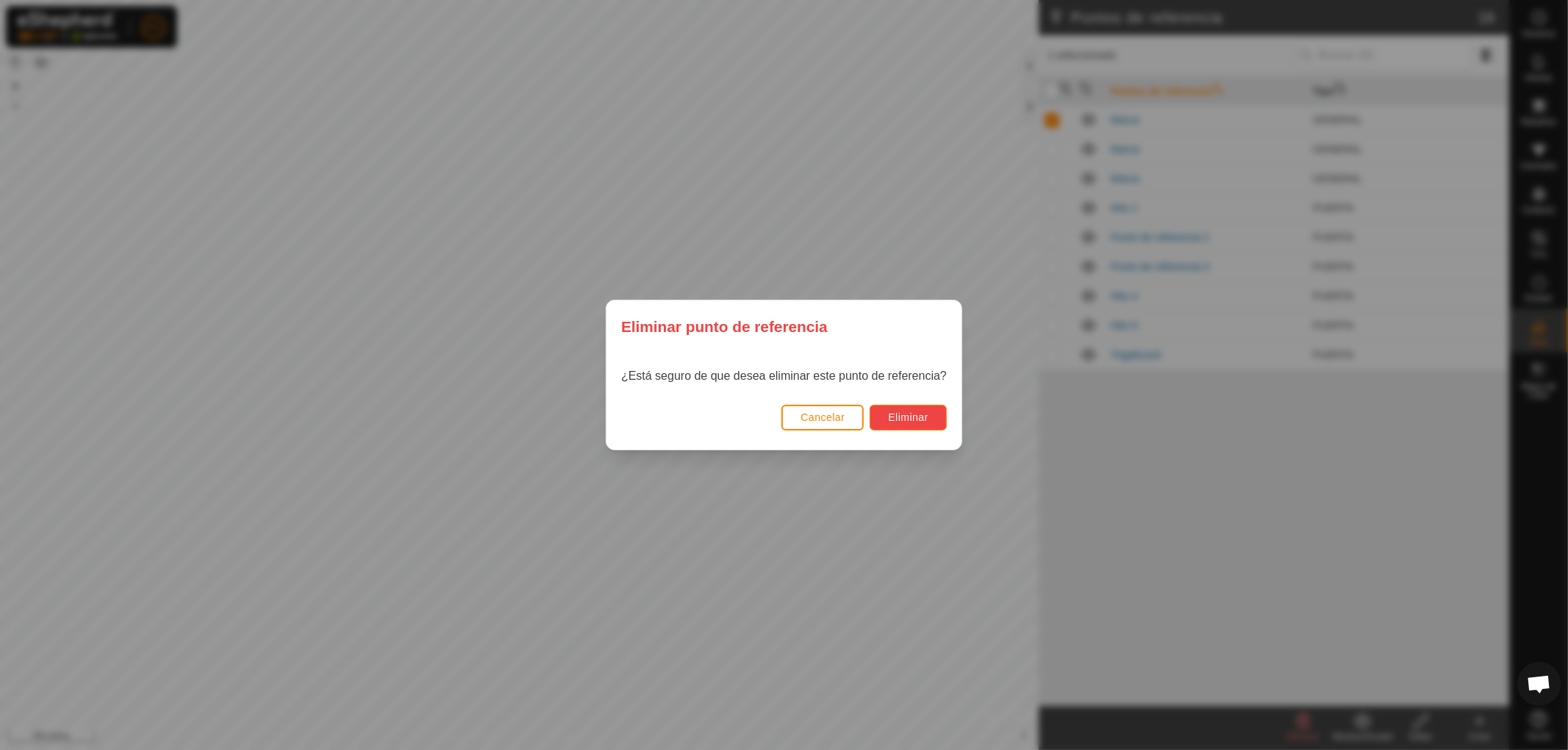
click at [912, 421] on font "Eliminar" at bounding box center [908, 417] width 41 height 12
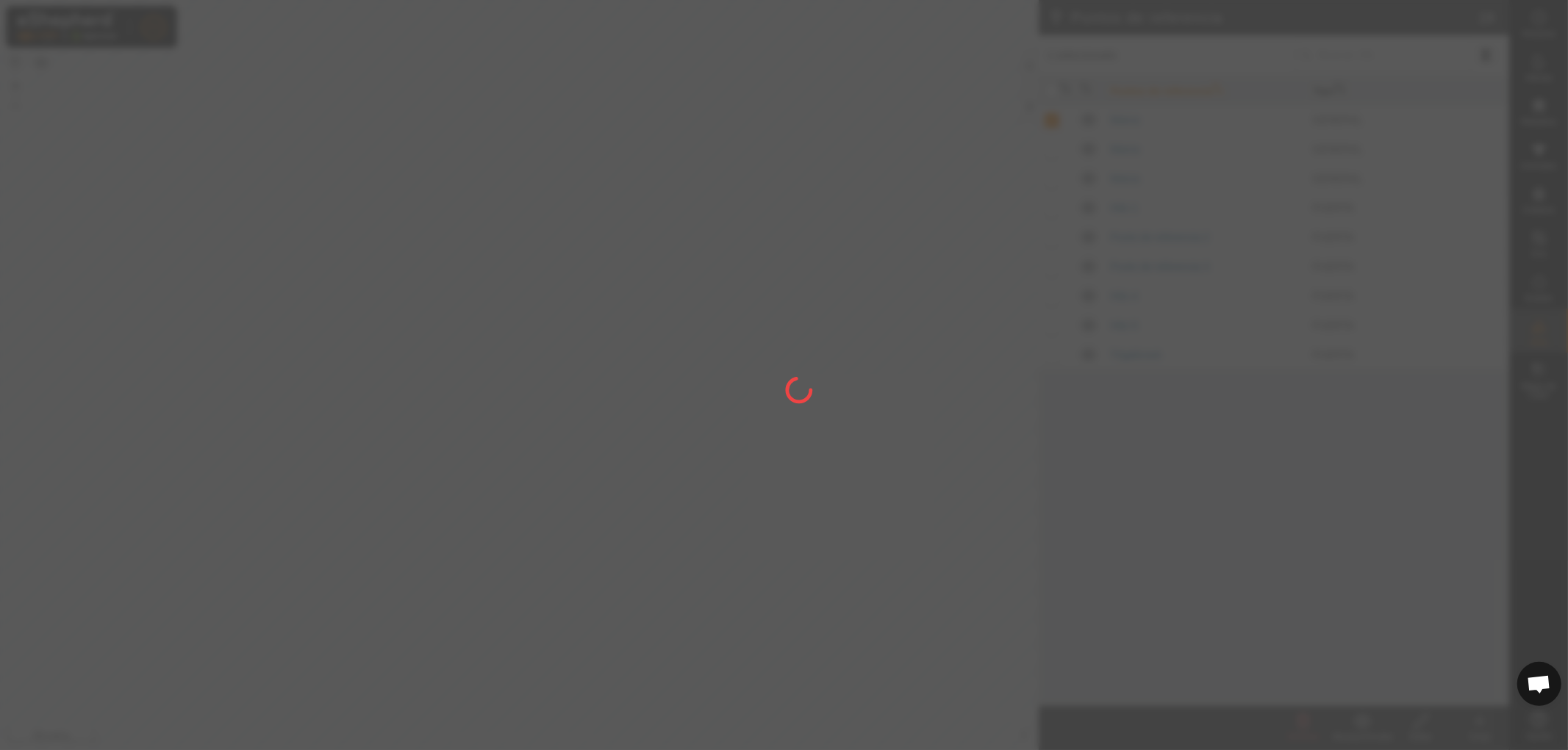
checkbox input "false"
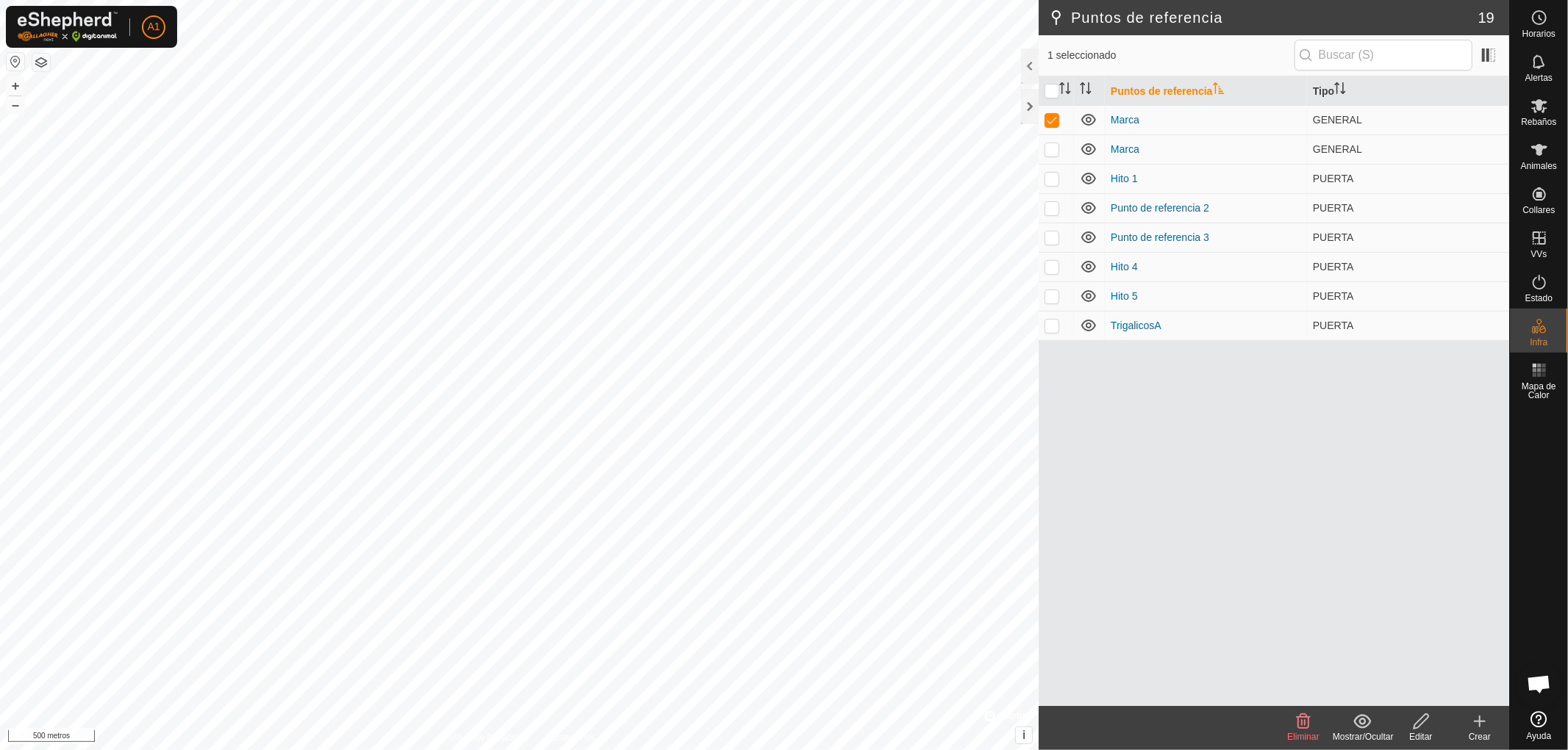
click at [1301, 729] on icon at bounding box center [1303, 722] width 18 height 18
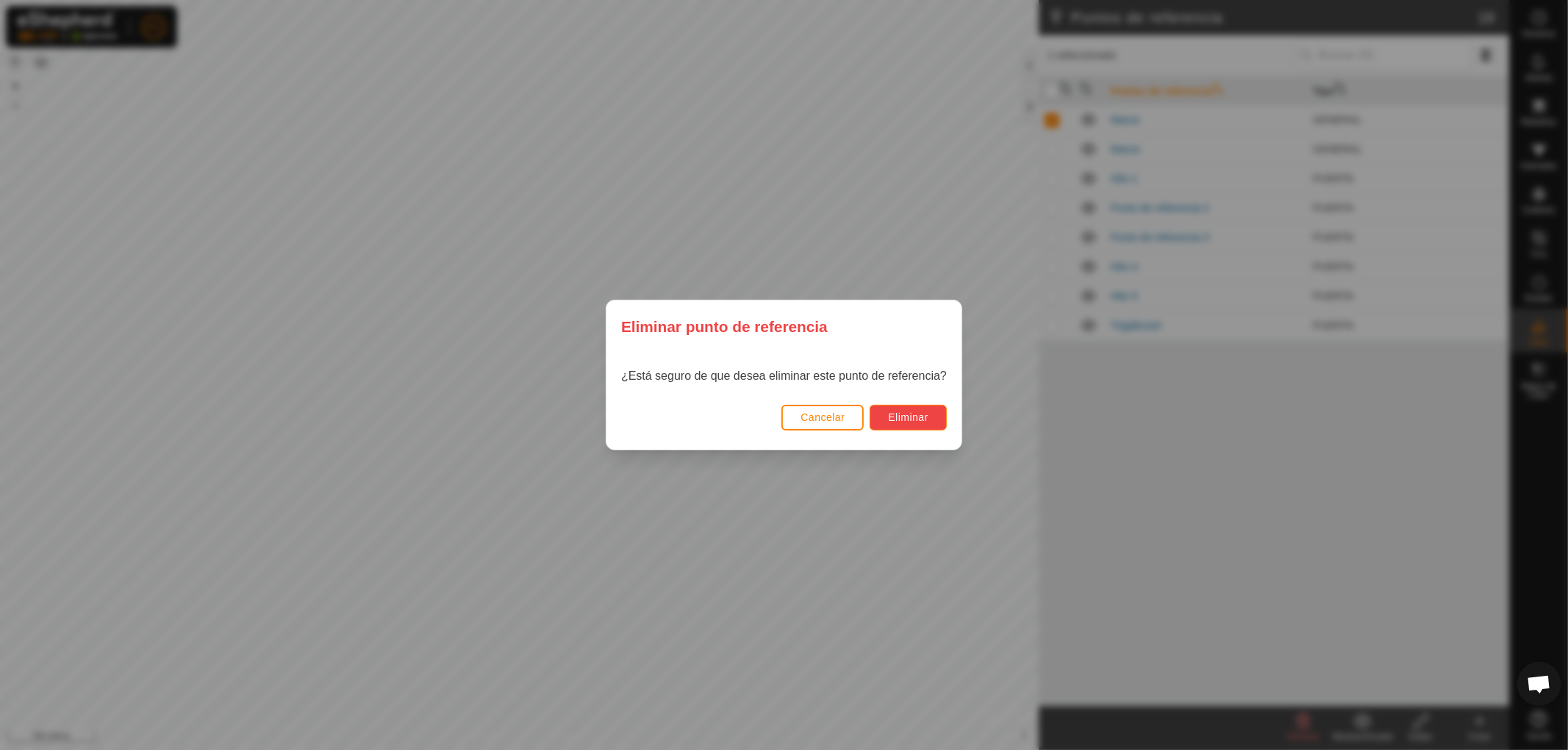
click at [902, 406] on button "Eliminar" at bounding box center [909, 417] width 77 height 26
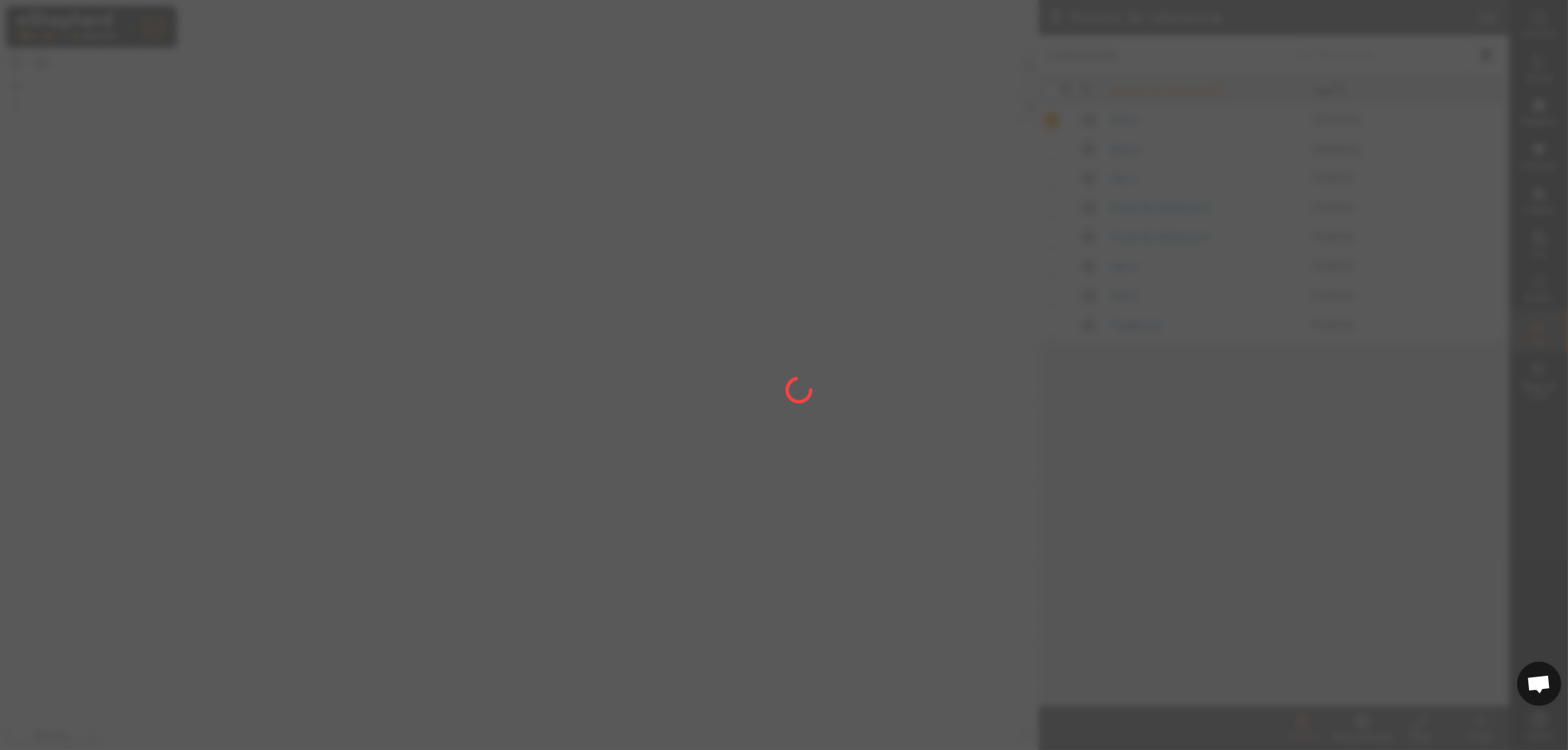
checkbox input "false"
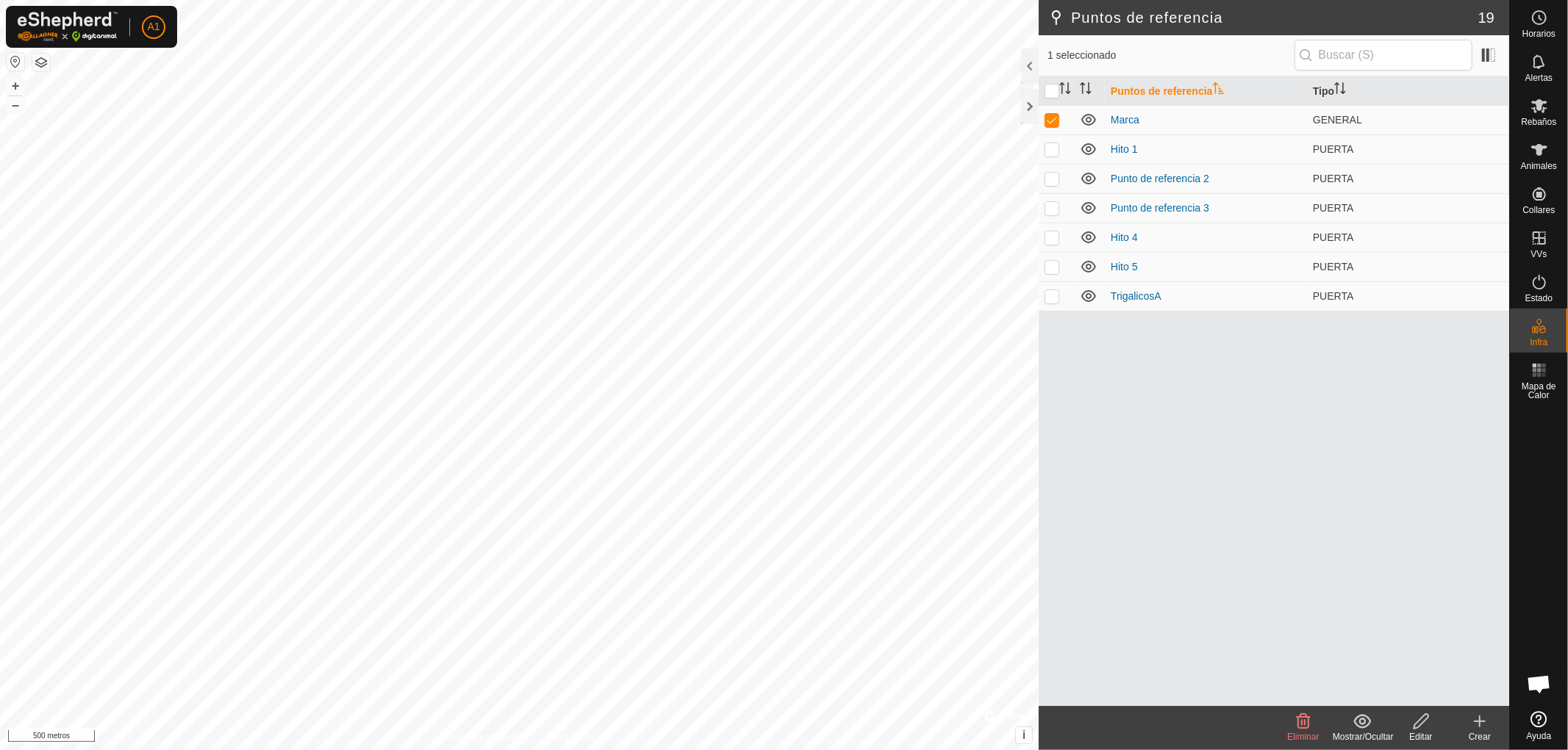
click at [1299, 733] on font "Eliminar" at bounding box center [1303, 737] width 32 height 10
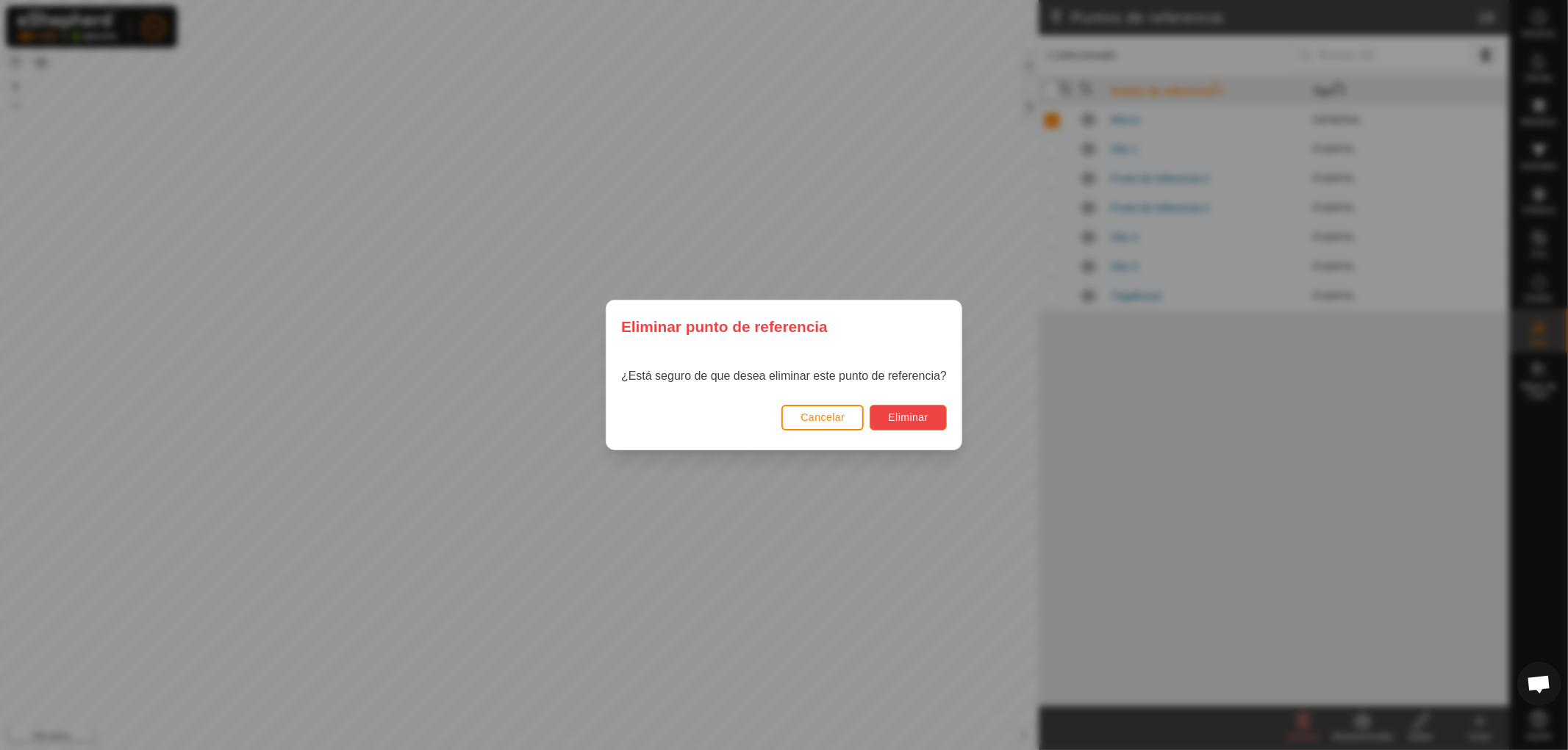
click at [895, 415] on font "Eliminar" at bounding box center [908, 417] width 41 height 12
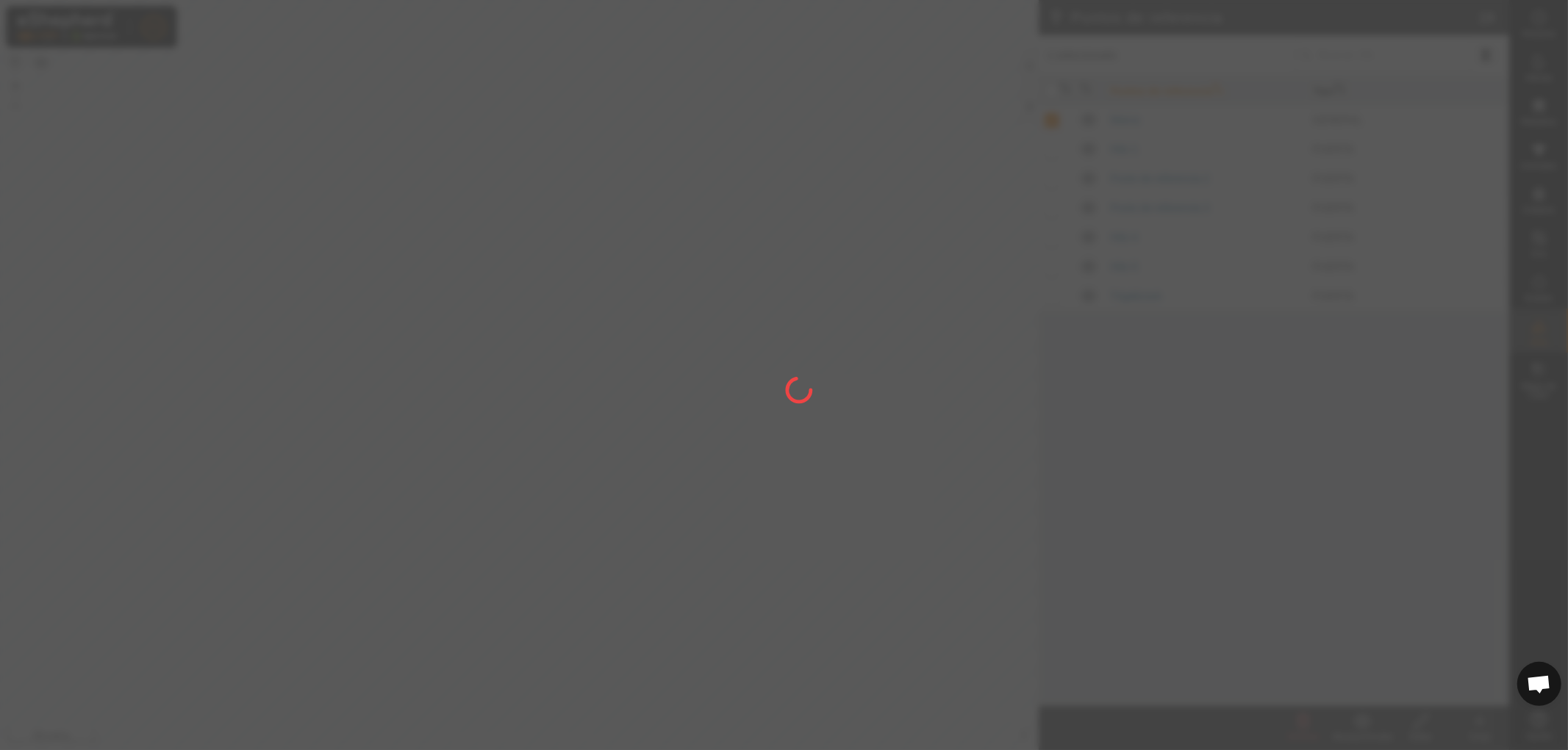
checkbox input "false"
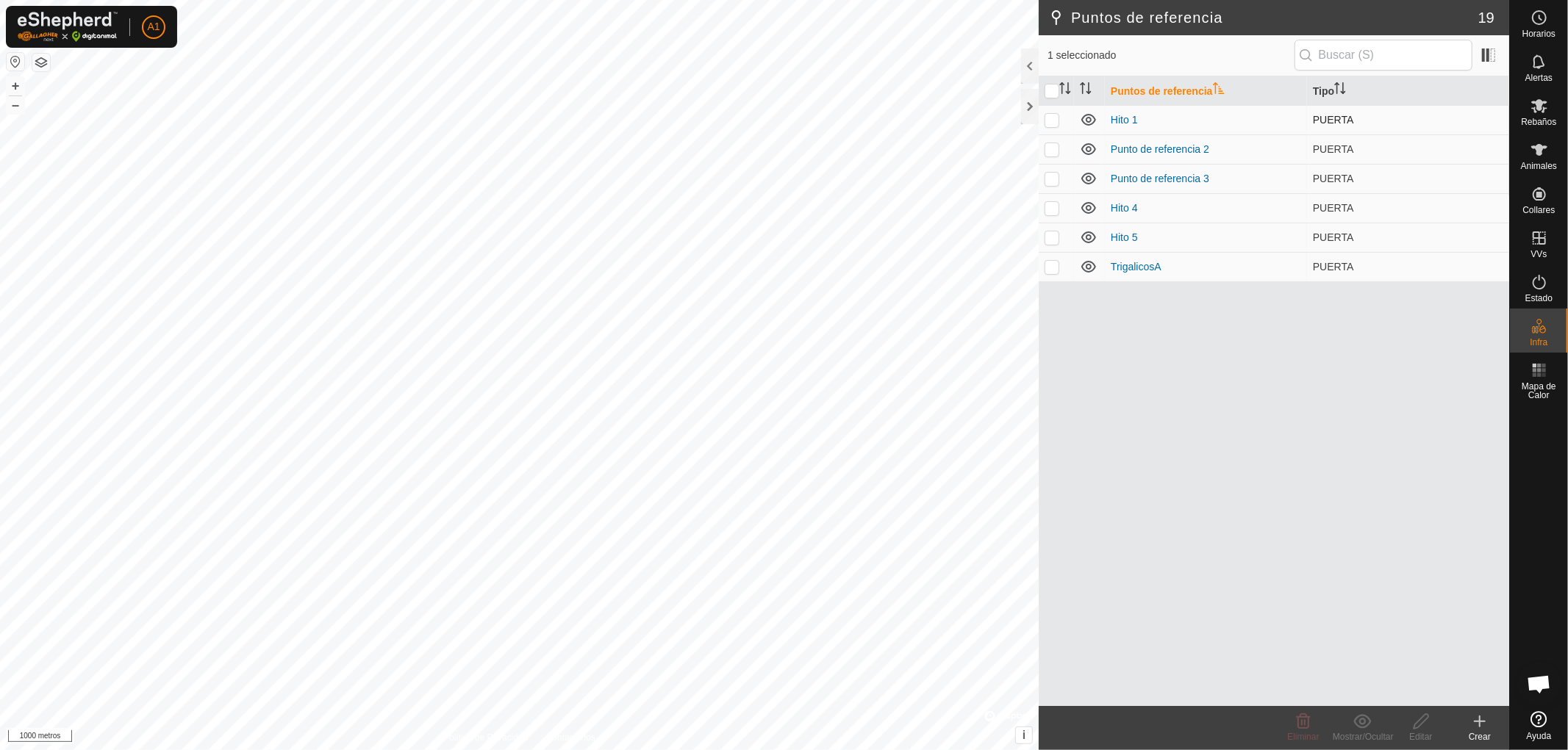
click at [1048, 115] on p-checkbox at bounding box center [1052, 120] width 15 height 12
checkbox input "false"
click at [1048, 149] on p-checkbox at bounding box center [1052, 149] width 15 height 12
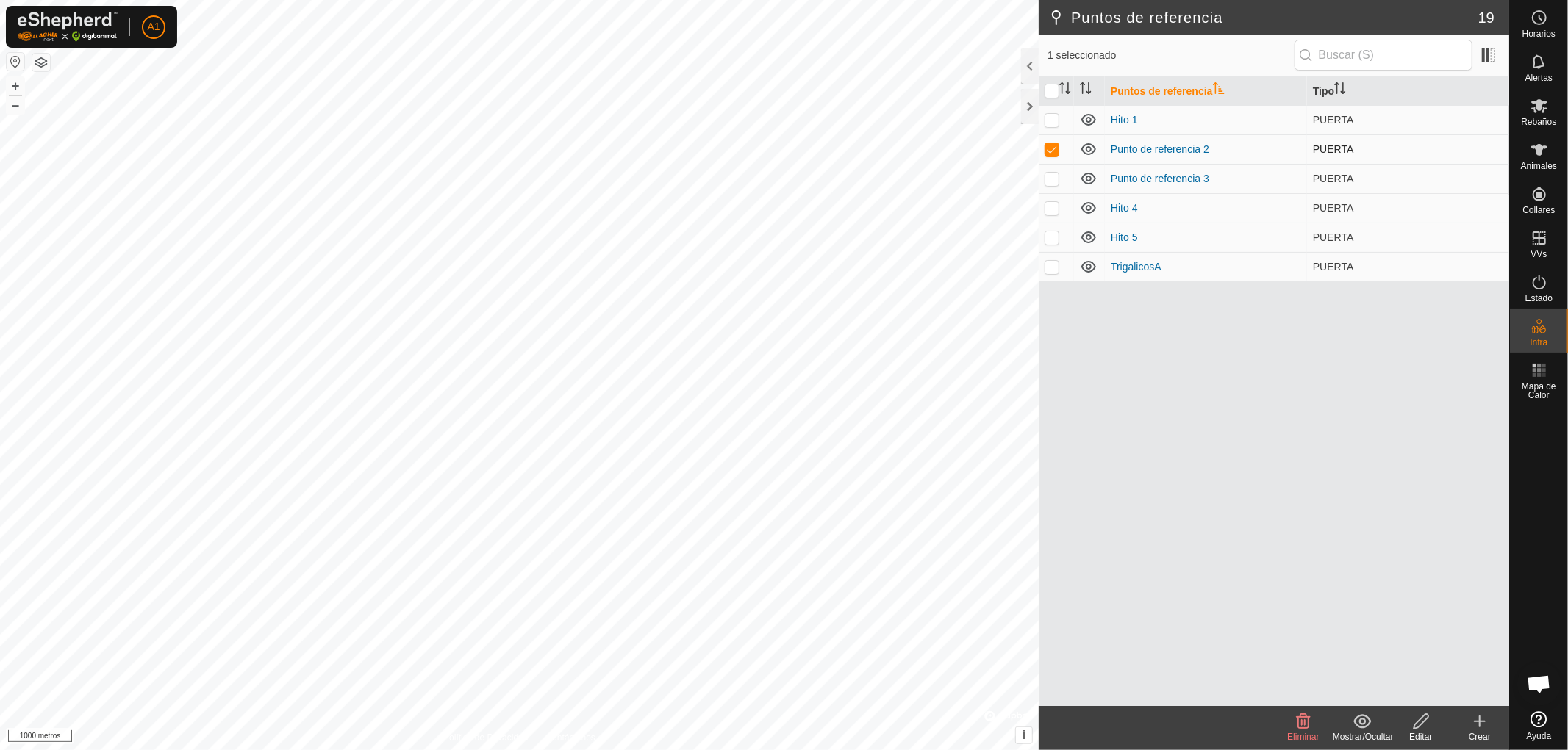
checkbox input "false"
click at [1053, 181] on p-checkbox at bounding box center [1052, 179] width 15 height 12
checkbox input "false"
click at [1054, 211] on p-checkbox at bounding box center [1052, 208] width 15 height 12
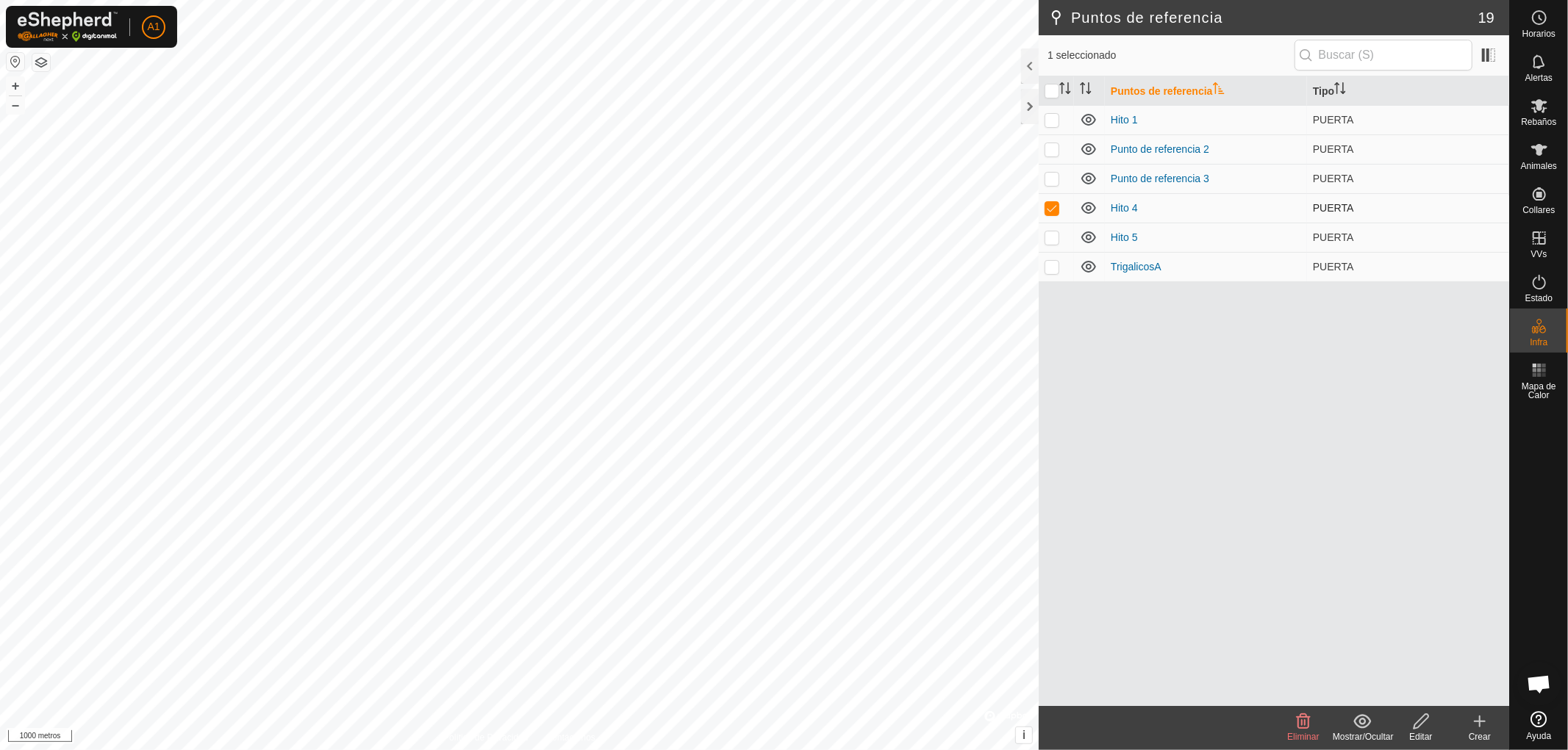
click at [1054, 211] on p-checkbox at bounding box center [1052, 208] width 15 height 12
checkbox input "false"
click at [1055, 240] on p-checkbox at bounding box center [1052, 237] width 15 height 12
checkbox input "false"
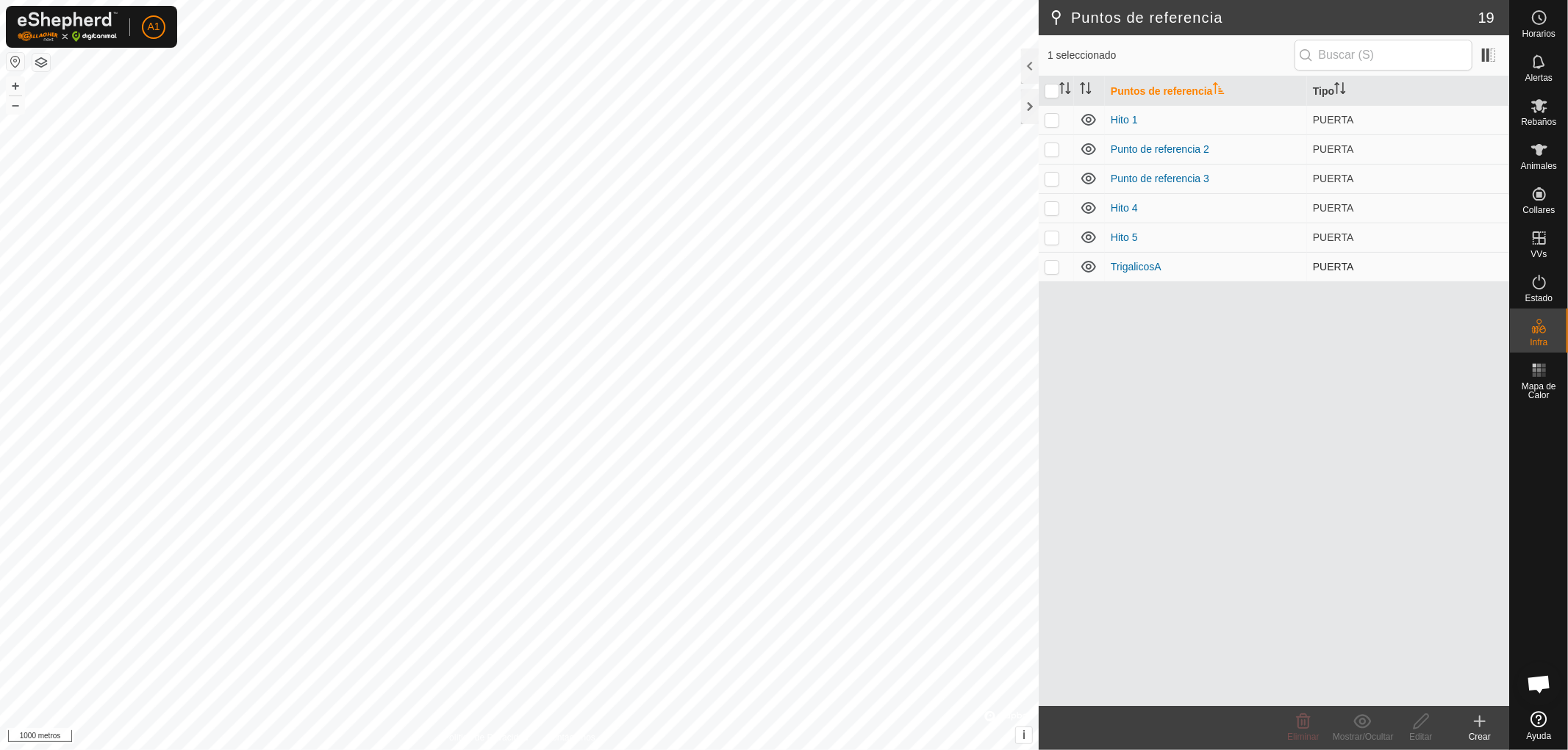
click at [1050, 269] on p-checkbox at bounding box center [1052, 267] width 15 height 12
checkbox input "false"
